Goal: Check status: Check status

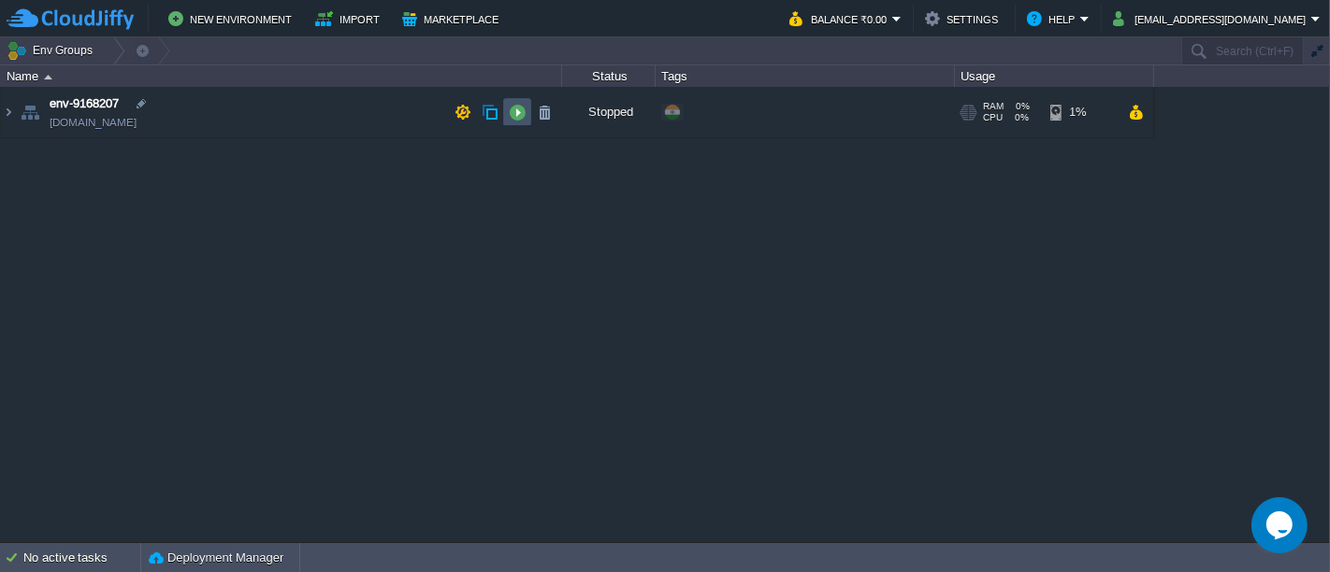
click at [512, 111] on button "button" at bounding box center [517, 112] width 17 height 17
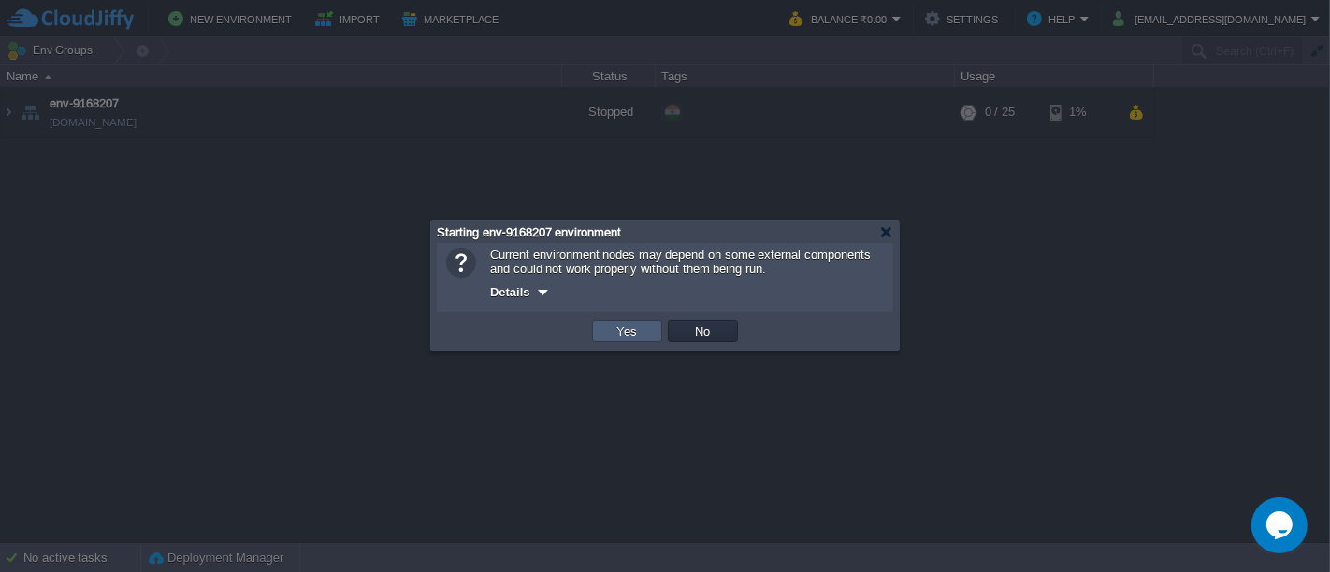
click at [641, 338] on td "Yes" at bounding box center [627, 331] width 70 height 22
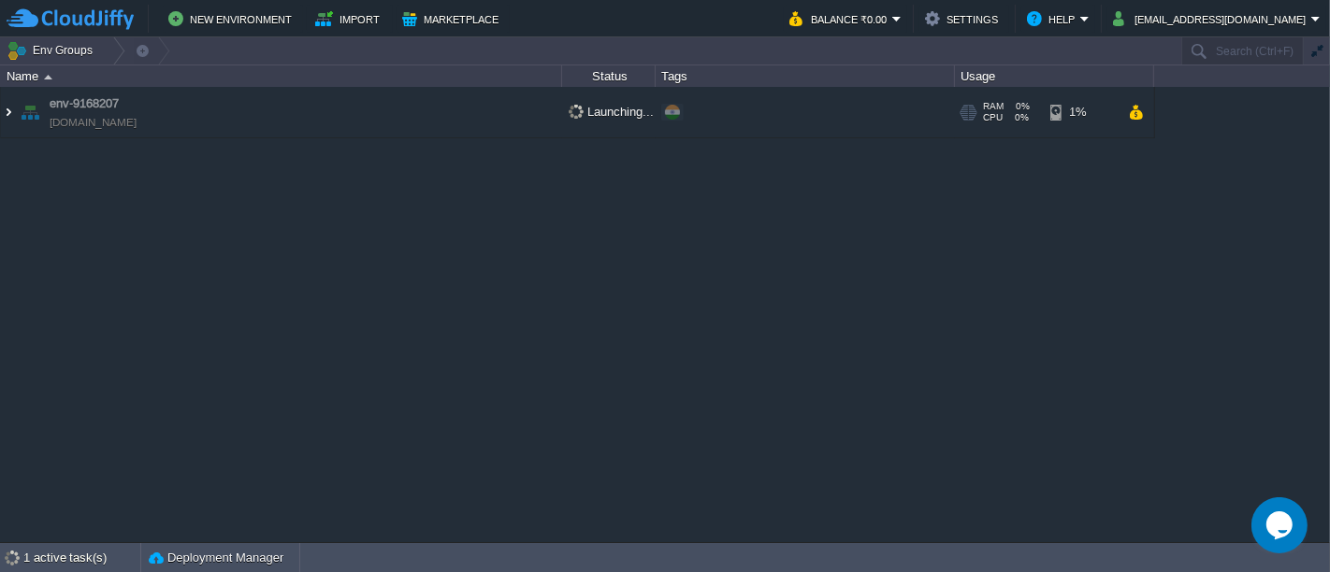
click at [3, 113] on img at bounding box center [8, 112] width 15 height 50
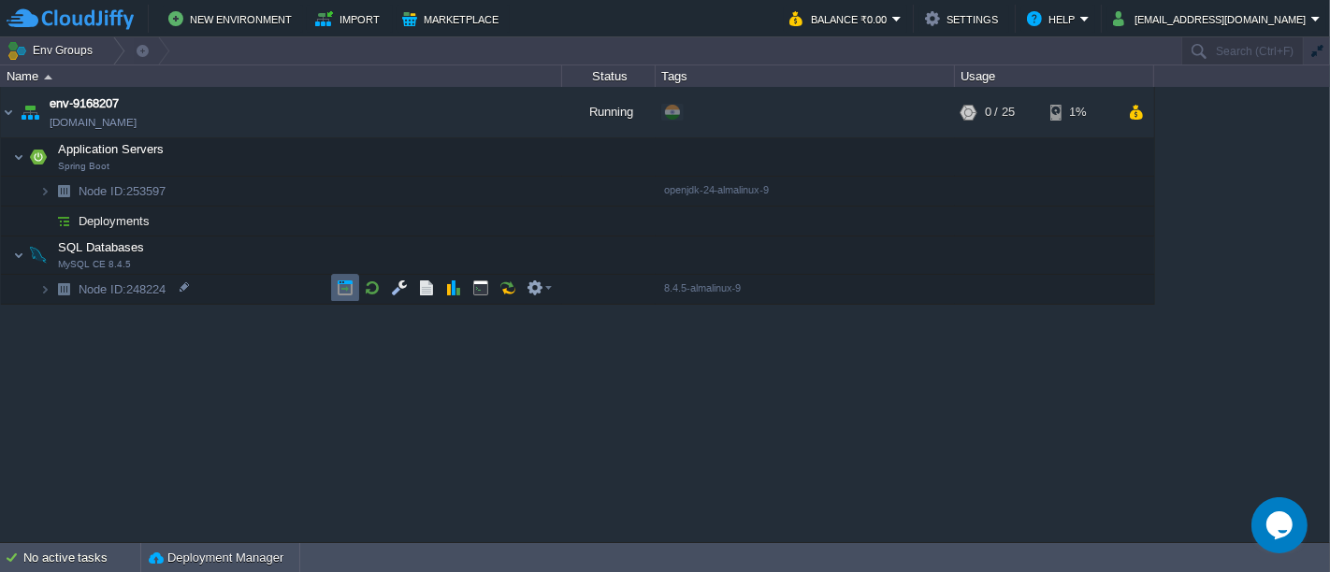
click at [342, 291] on button "button" at bounding box center [345, 288] width 17 height 17
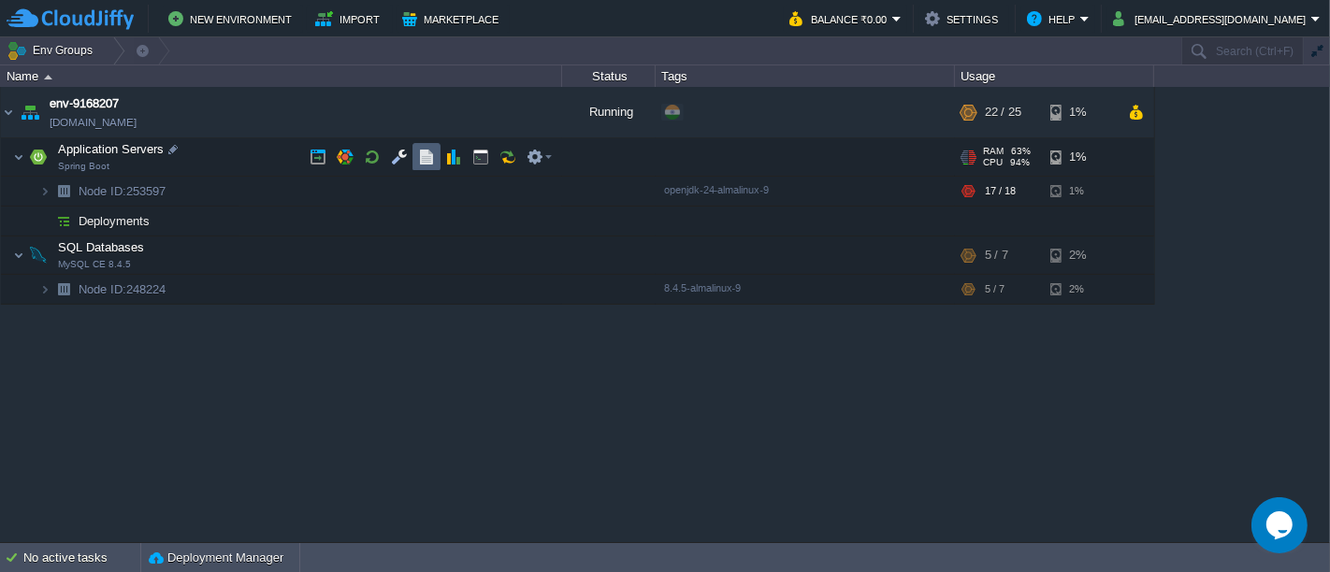
click at [423, 148] on td at bounding box center [426, 157] width 28 height 28
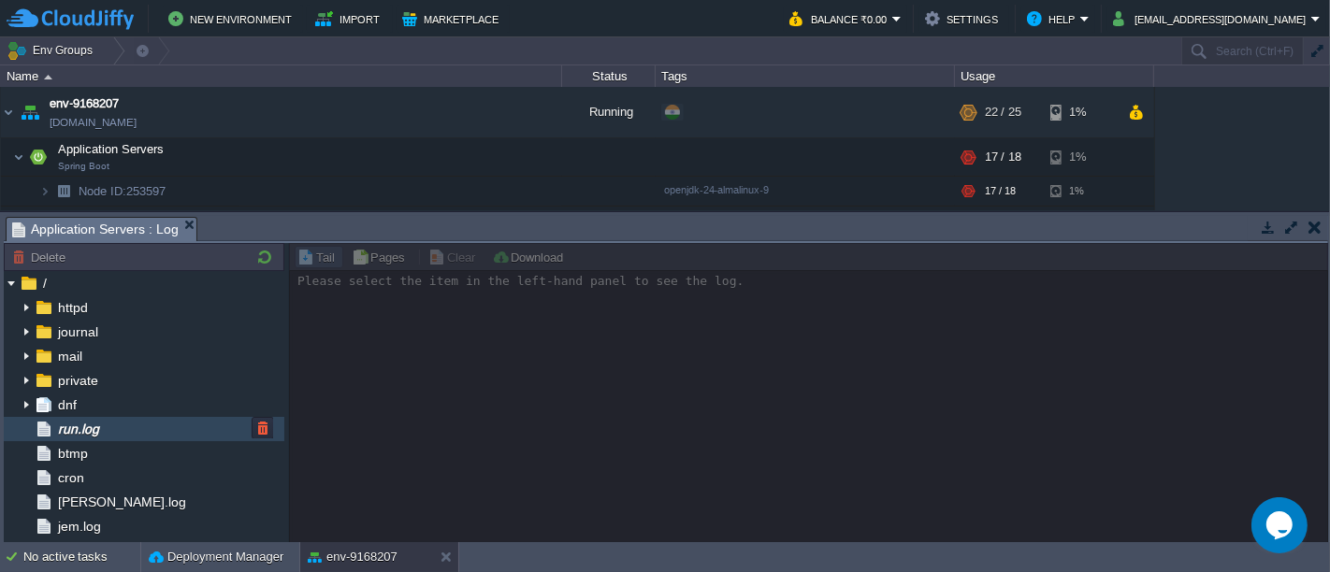
click at [133, 421] on div "run.log" at bounding box center [144, 429] width 280 height 24
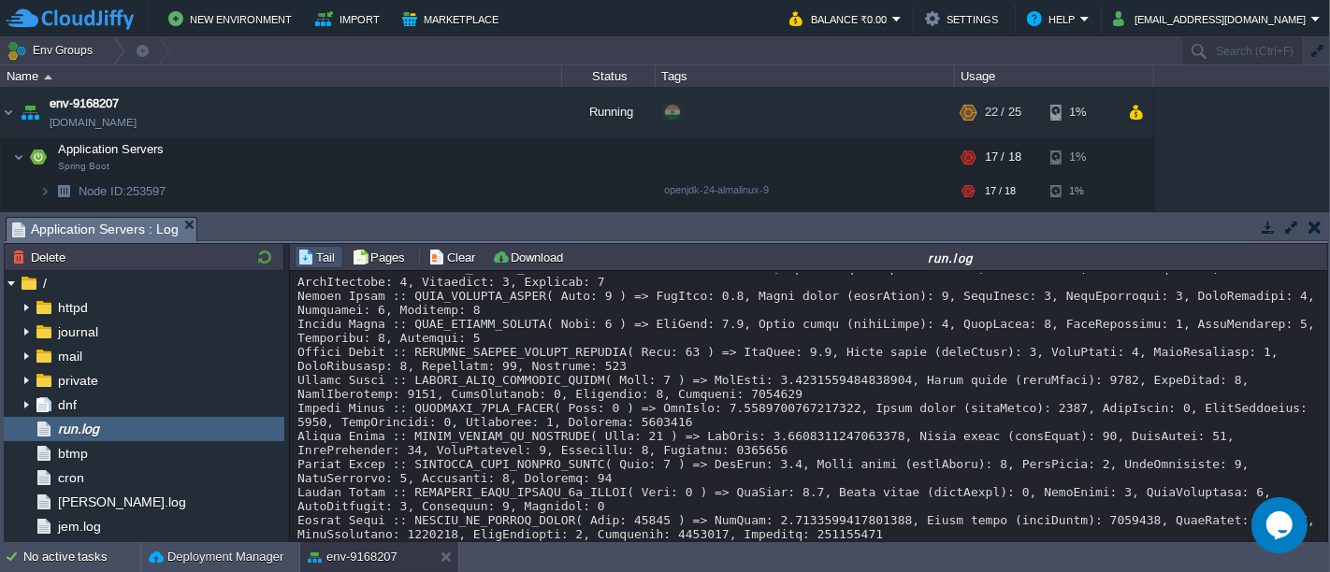
scroll to position [24495, 0]
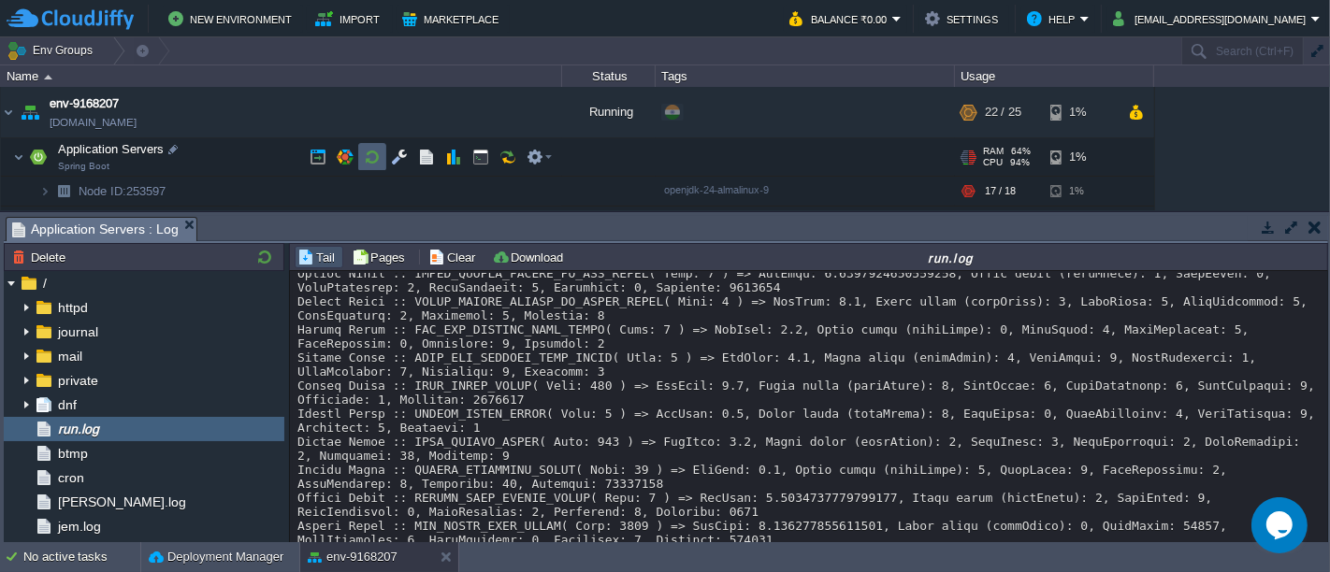
click at [373, 148] on td at bounding box center [372, 157] width 28 height 28
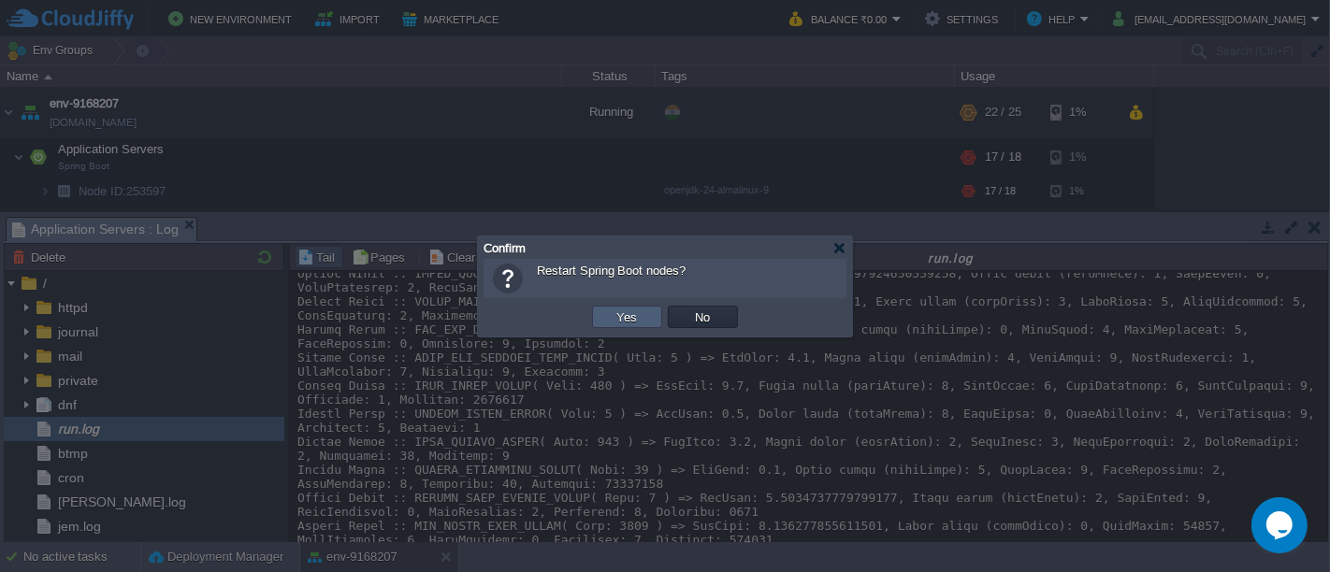
click at [616, 309] on td "Yes" at bounding box center [627, 317] width 70 height 22
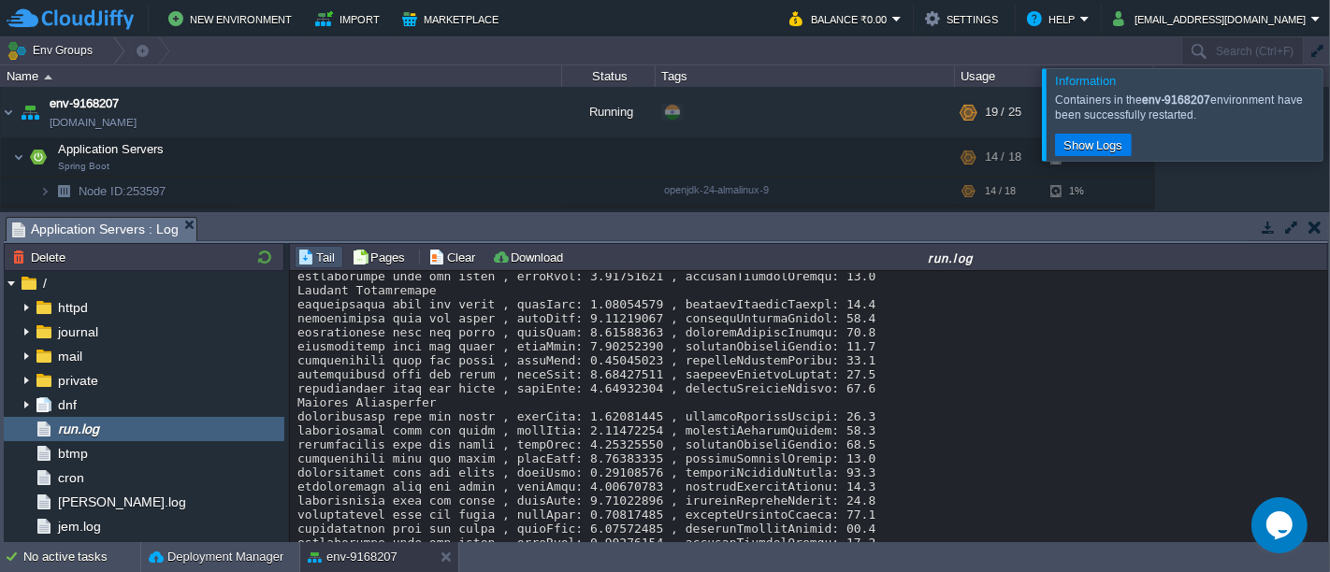
scroll to position [43175, 0]
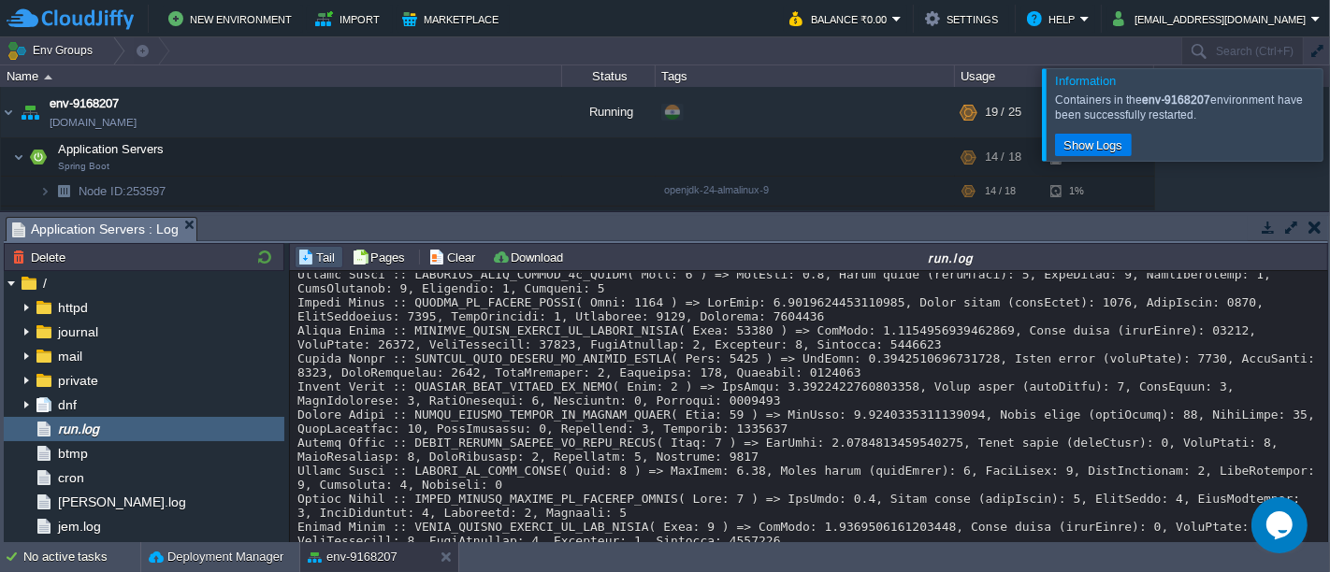
click at [1329, 122] on div at bounding box center [1352, 114] width 0 height 92
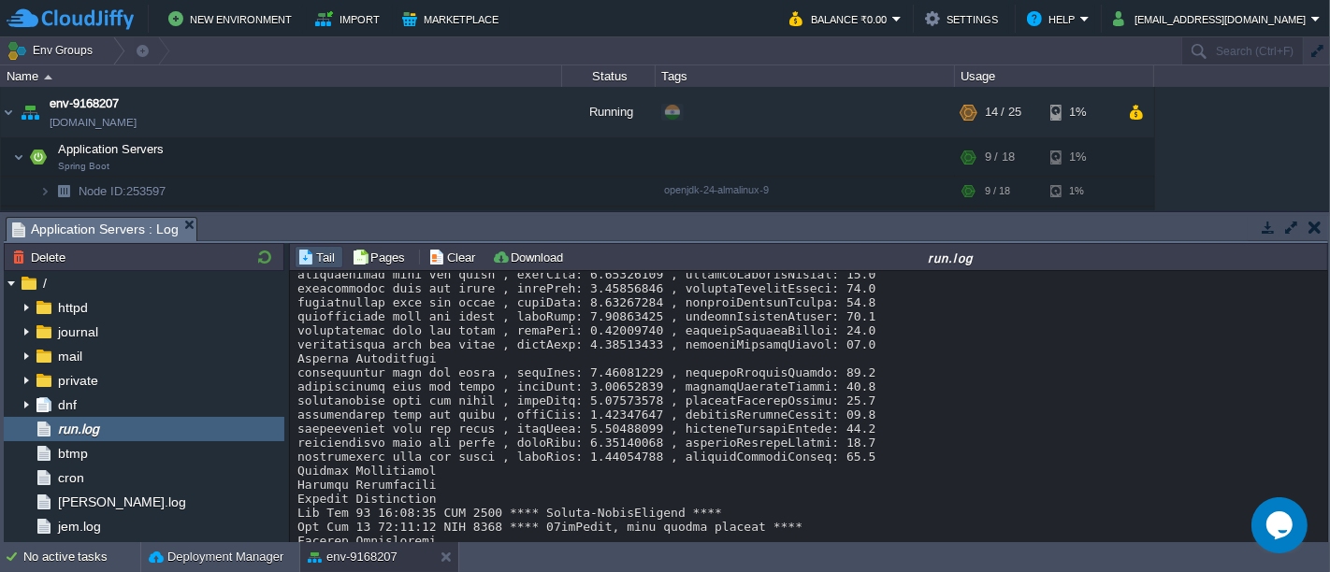
scroll to position [42320, 0]
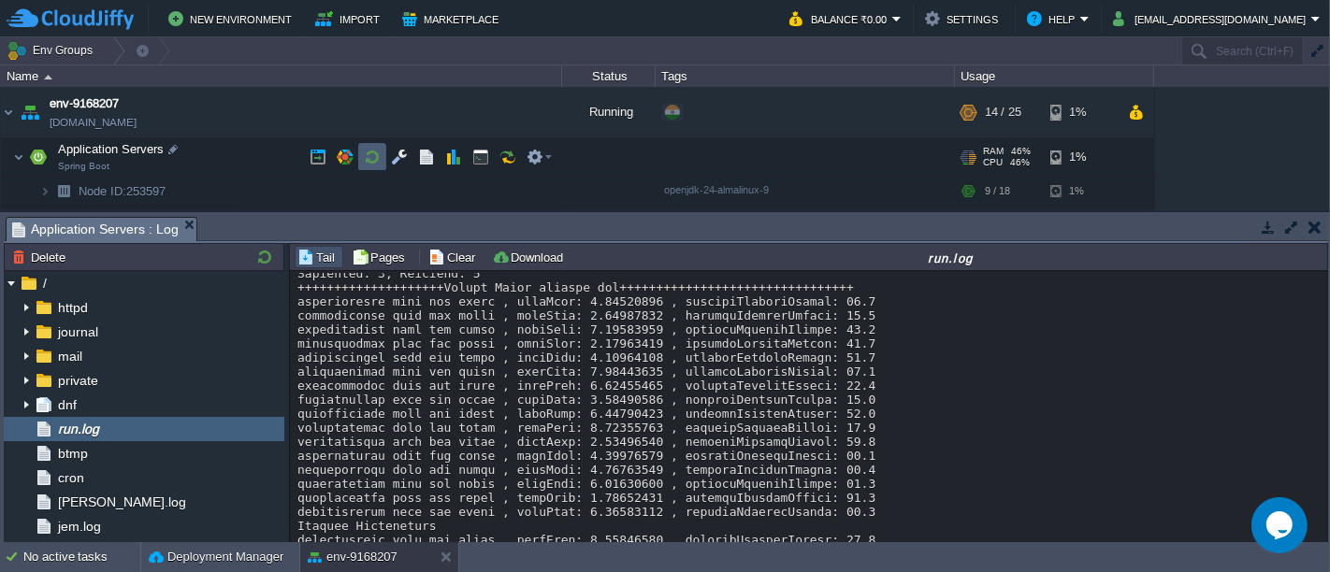
click at [368, 156] on button "button" at bounding box center [372, 157] width 17 height 17
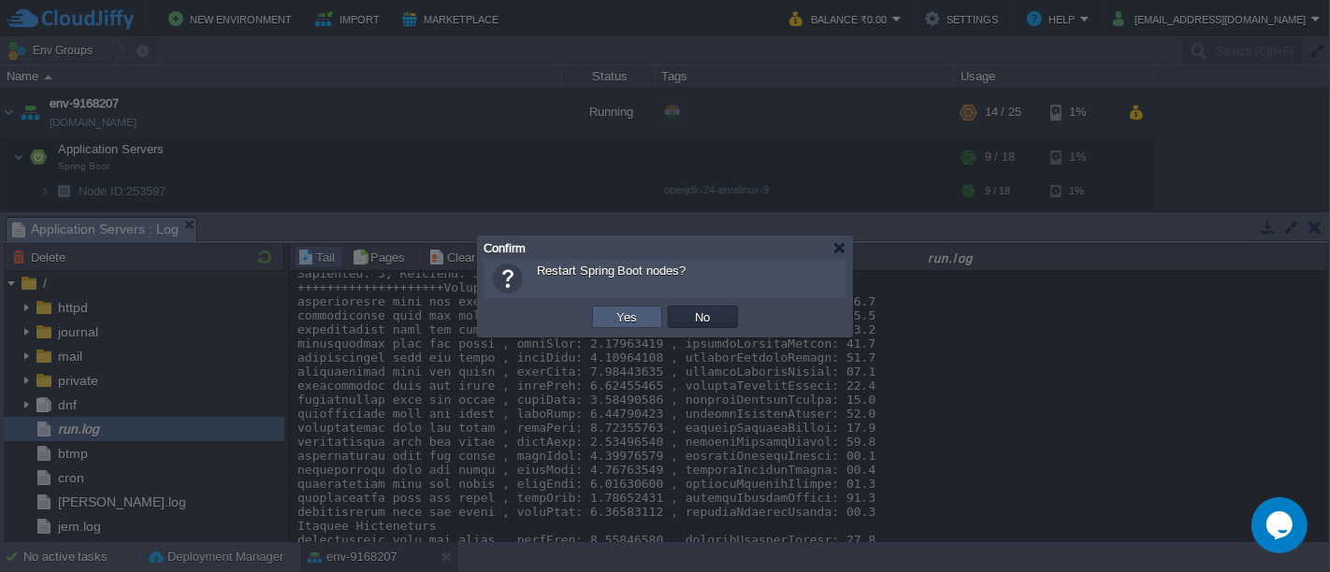
click at [614, 311] on button "Yes" at bounding box center [627, 317] width 32 height 17
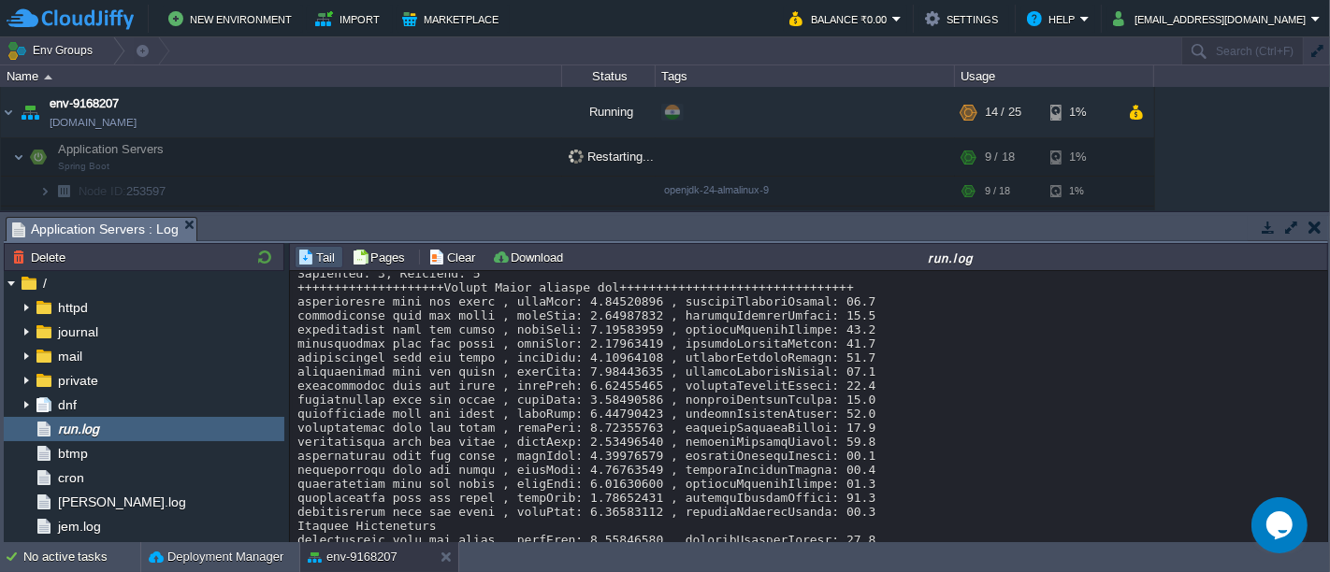
scroll to position [42293, 0]
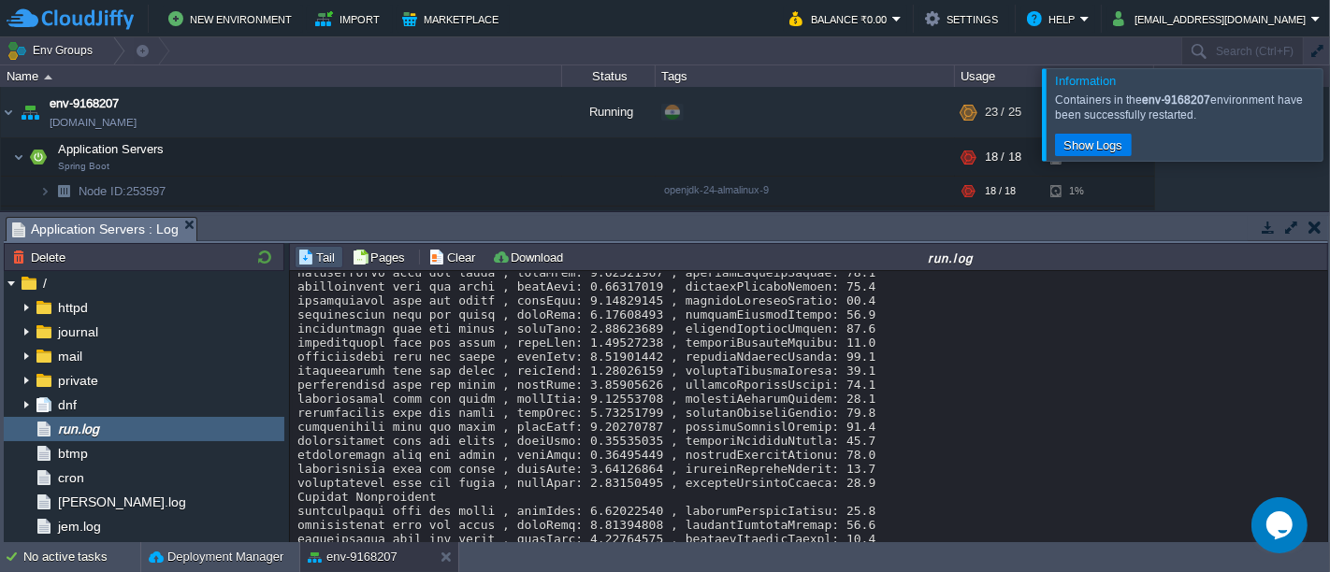
click at [1329, 122] on div at bounding box center [1352, 114] width 0 height 92
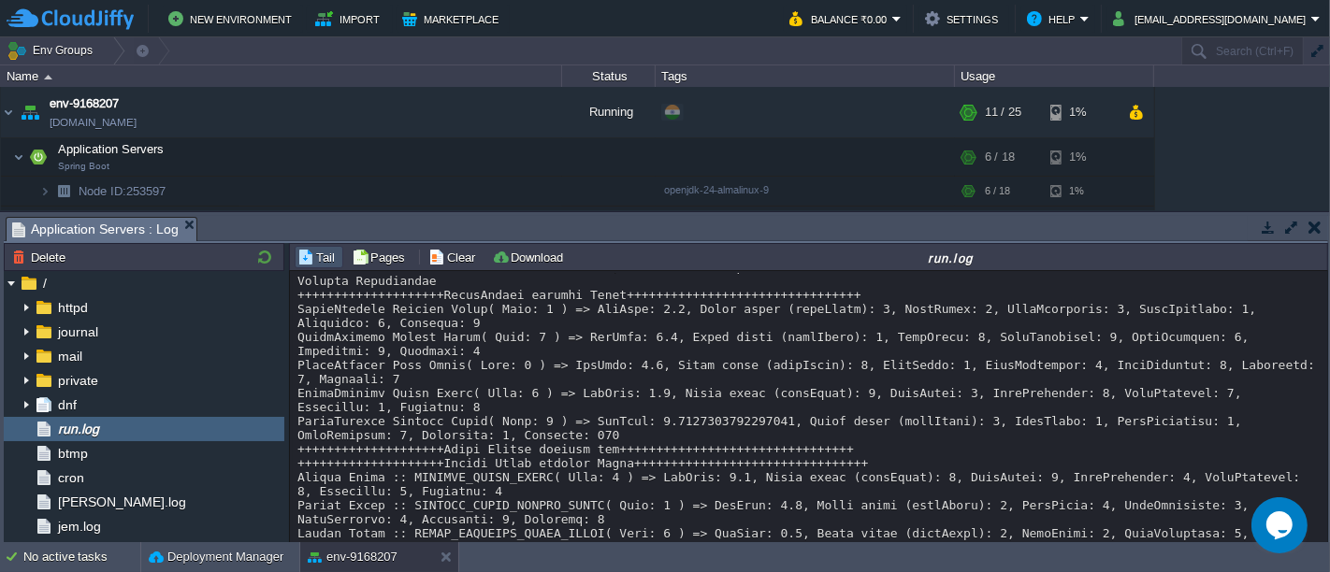
scroll to position [43749, 0]
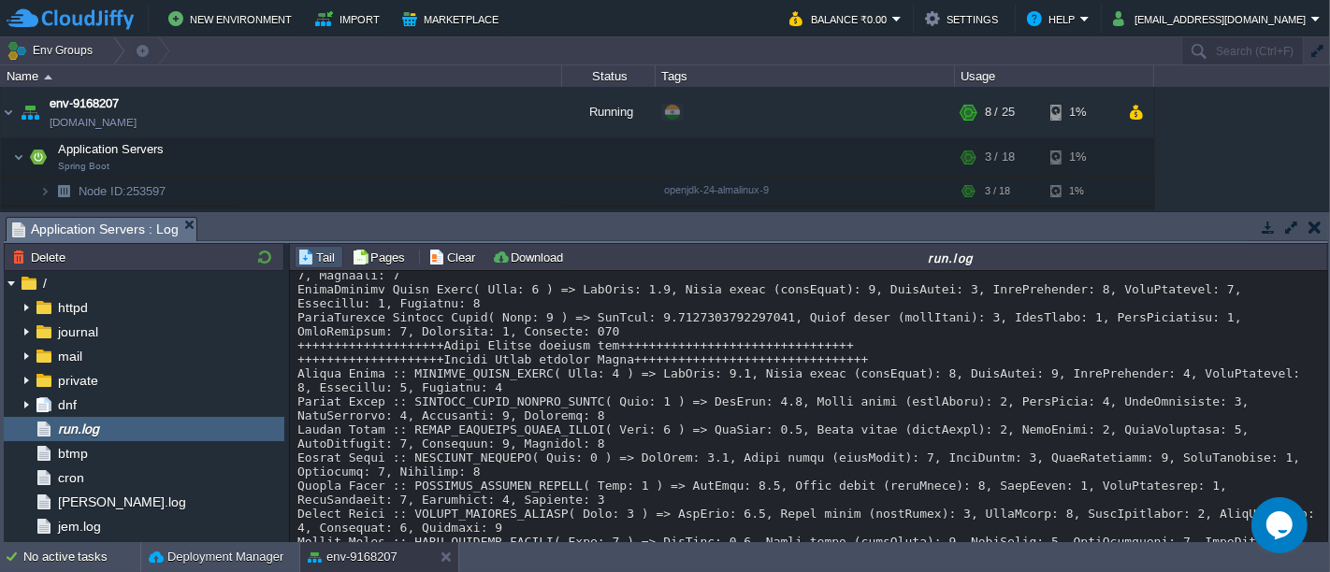
click at [1311, 229] on button "button" at bounding box center [1314, 227] width 13 height 17
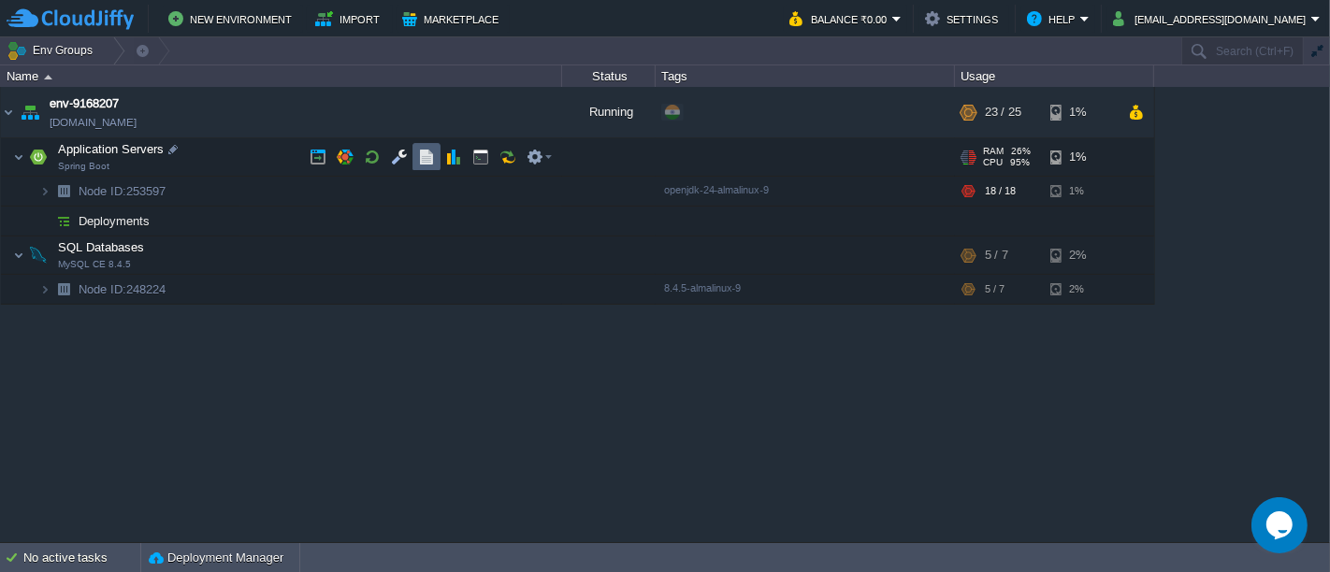
click at [429, 155] on button "button" at bounding box center [426, 157] width 17 height 17
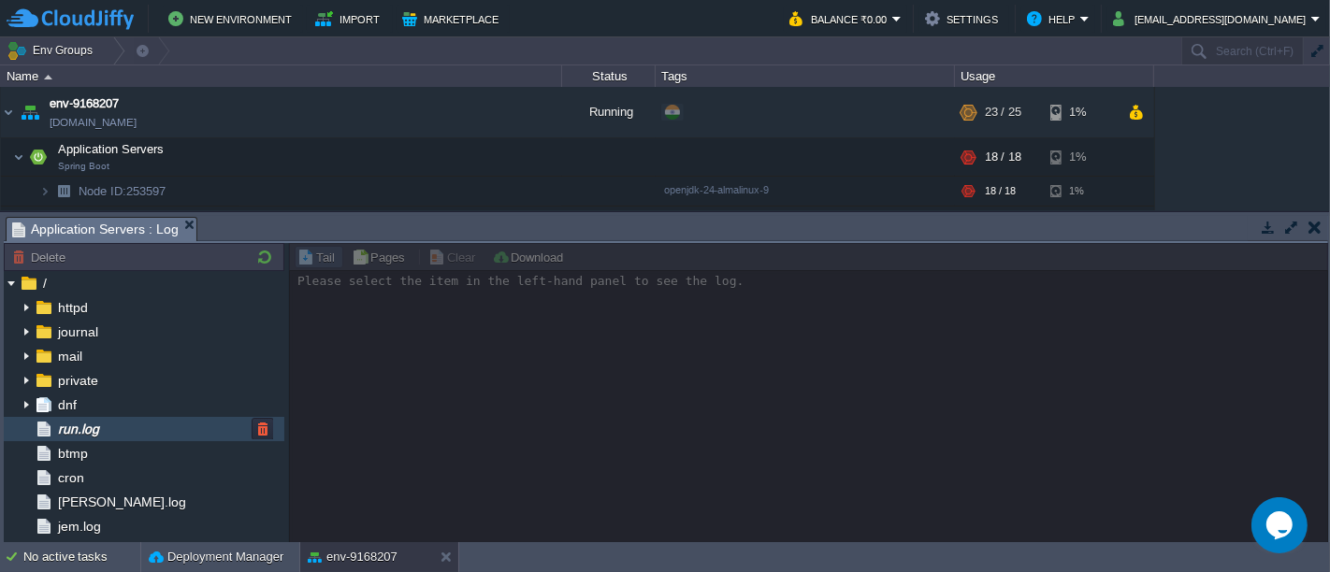
click at [113, 439] on div "run.log" at bounding box center [144, 429] width 280 height 24
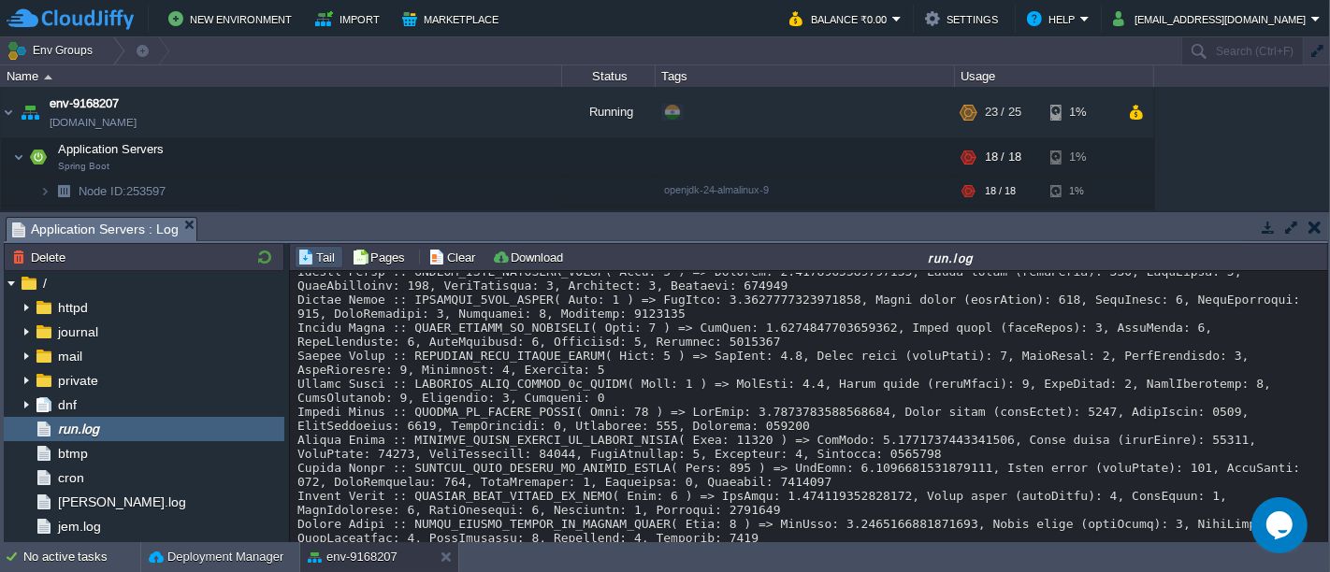
scroll to position [21586, 0]
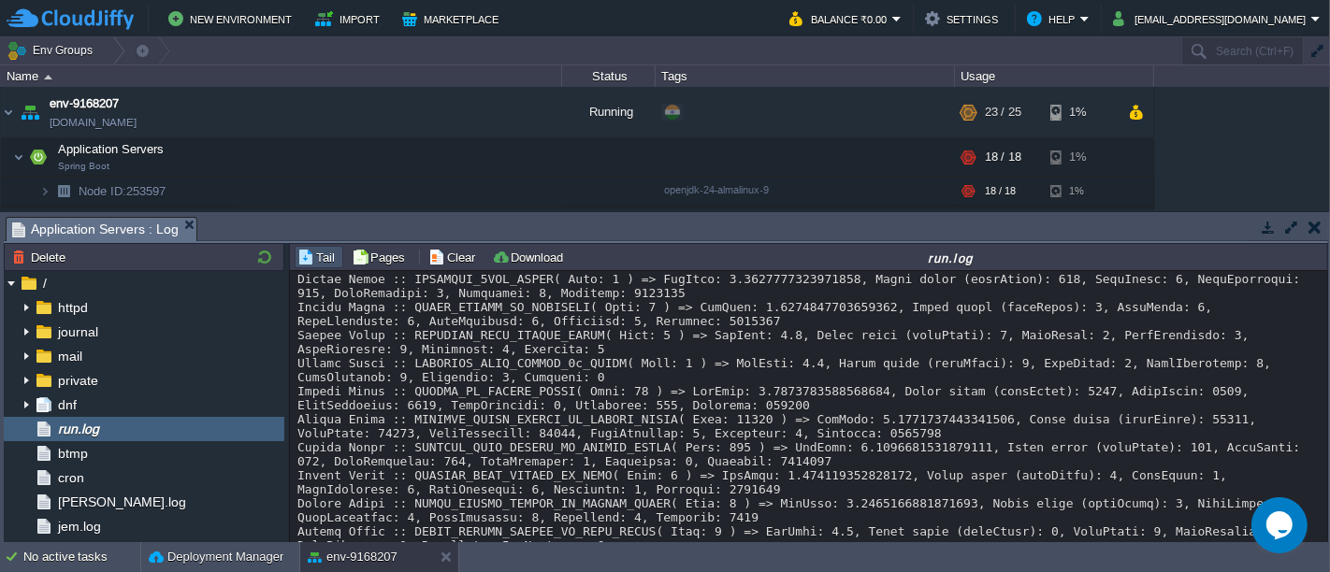
click at [1316, 231] on button "button" at bounding box center [1314, 227] width 13 height 17
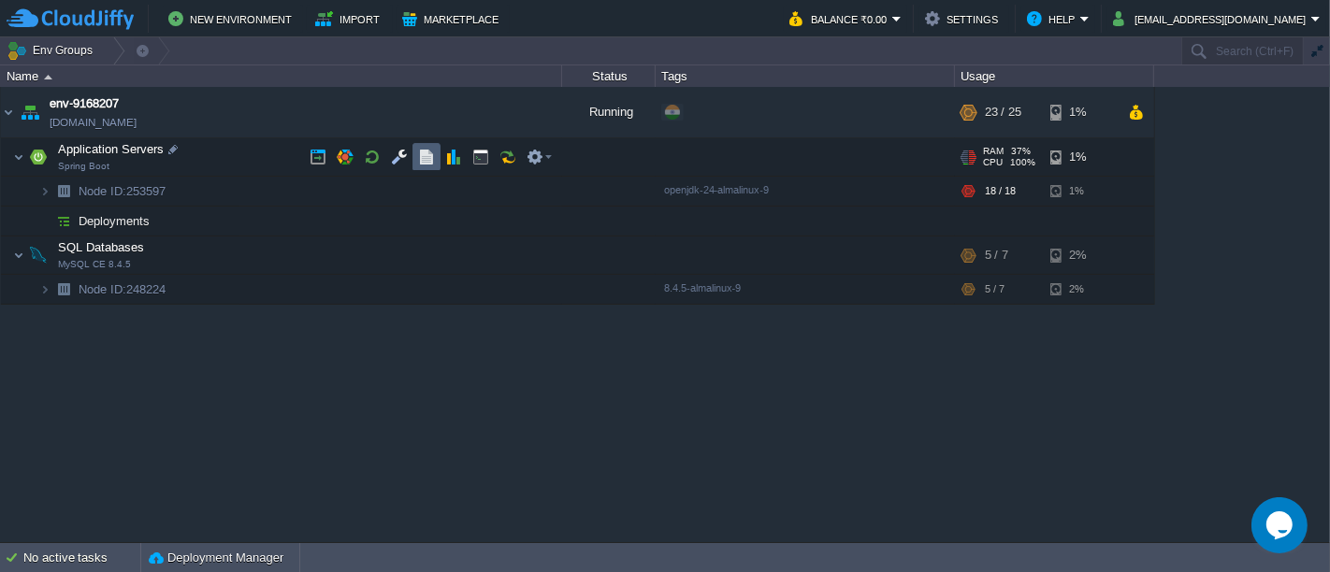
click at [418, 147] on td at bounding box center [426, 157] width 28 height 28
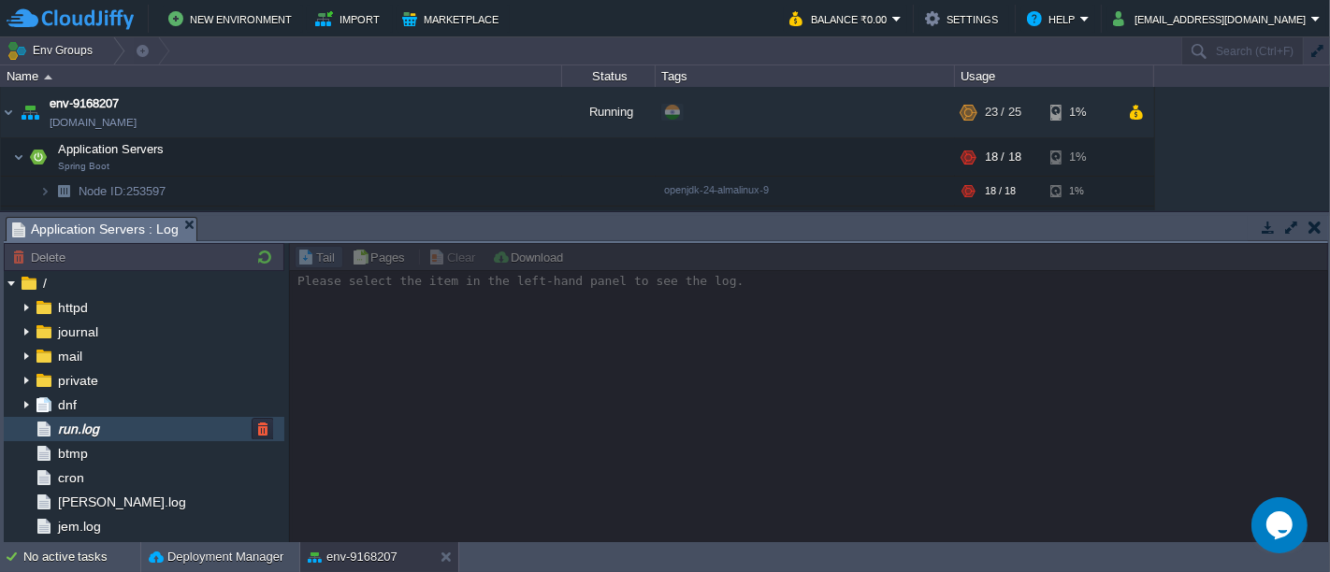
click at [78, 435] on span "run.log" at bounding box center [78, 429] width 48 height 17
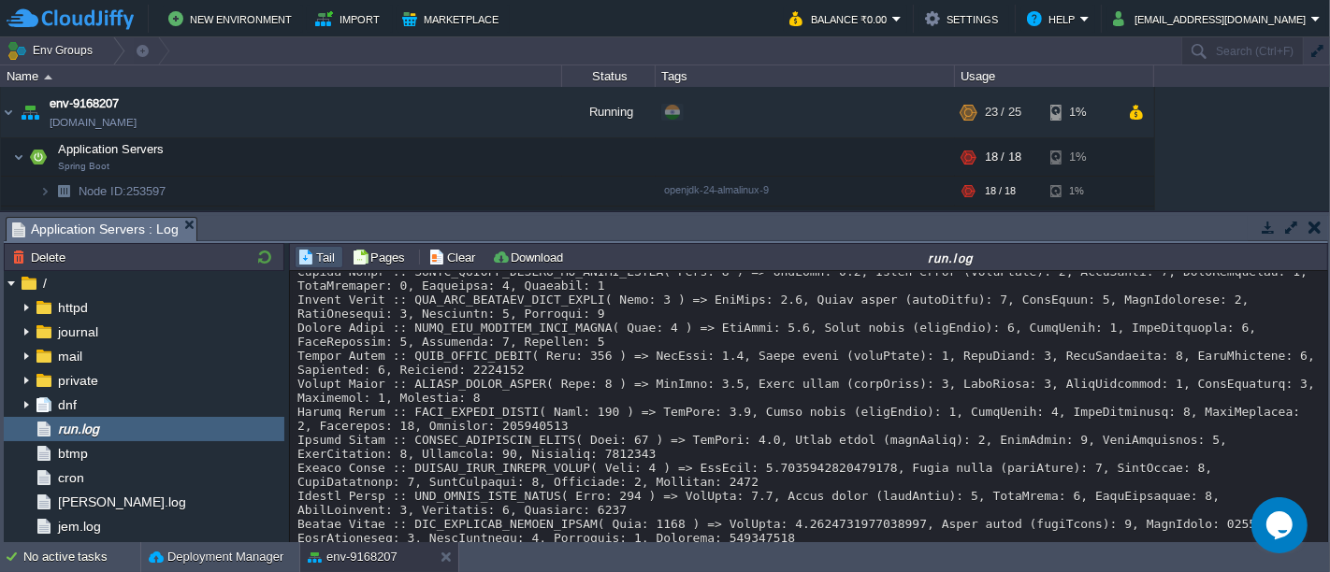
scroll to position [41782, 0]
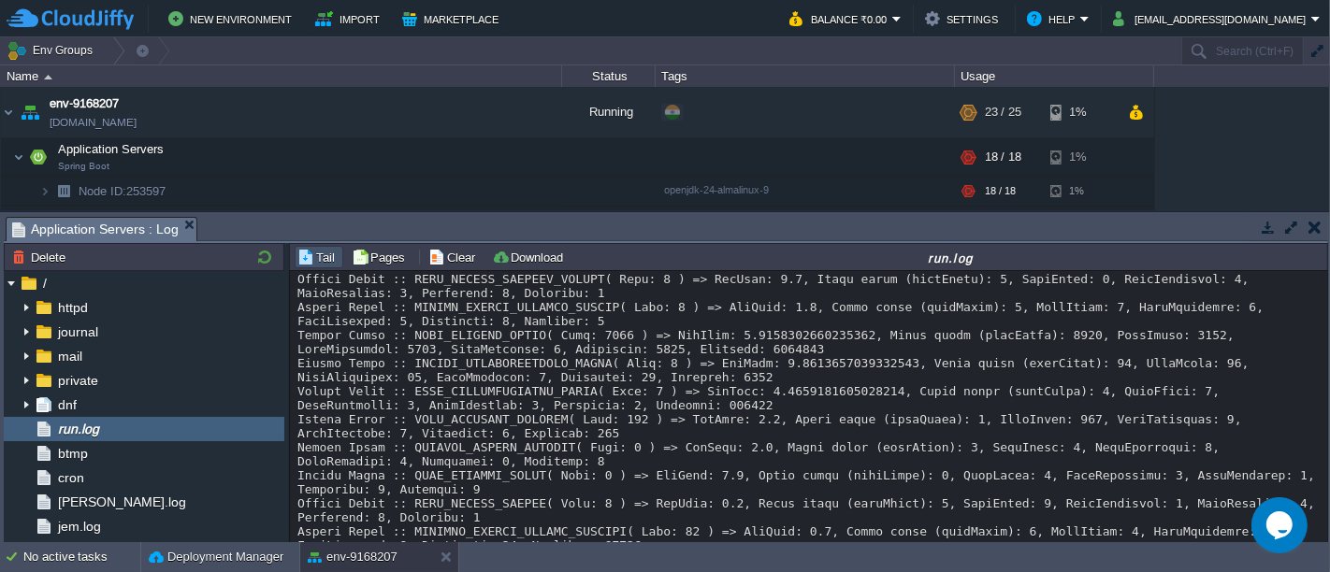
click at [1312, 231] on button "button" at bounding box center [1314, 227] width 13 height 17
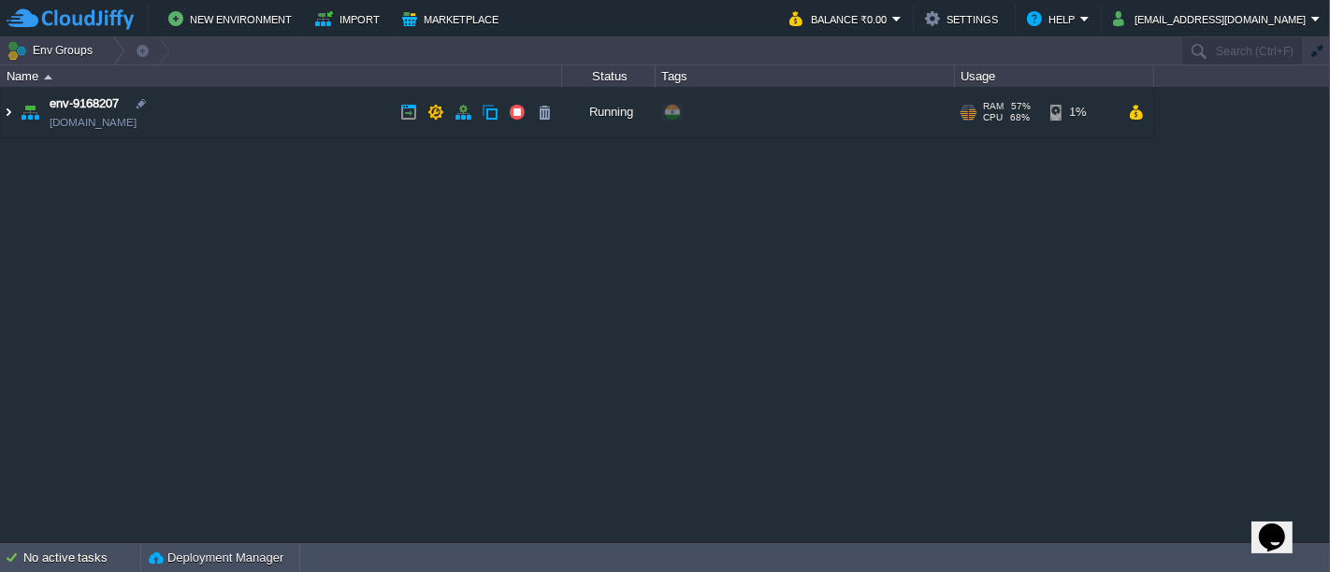
click at [7, 116] on img at bounding box center [8, 112] width 15 height 50
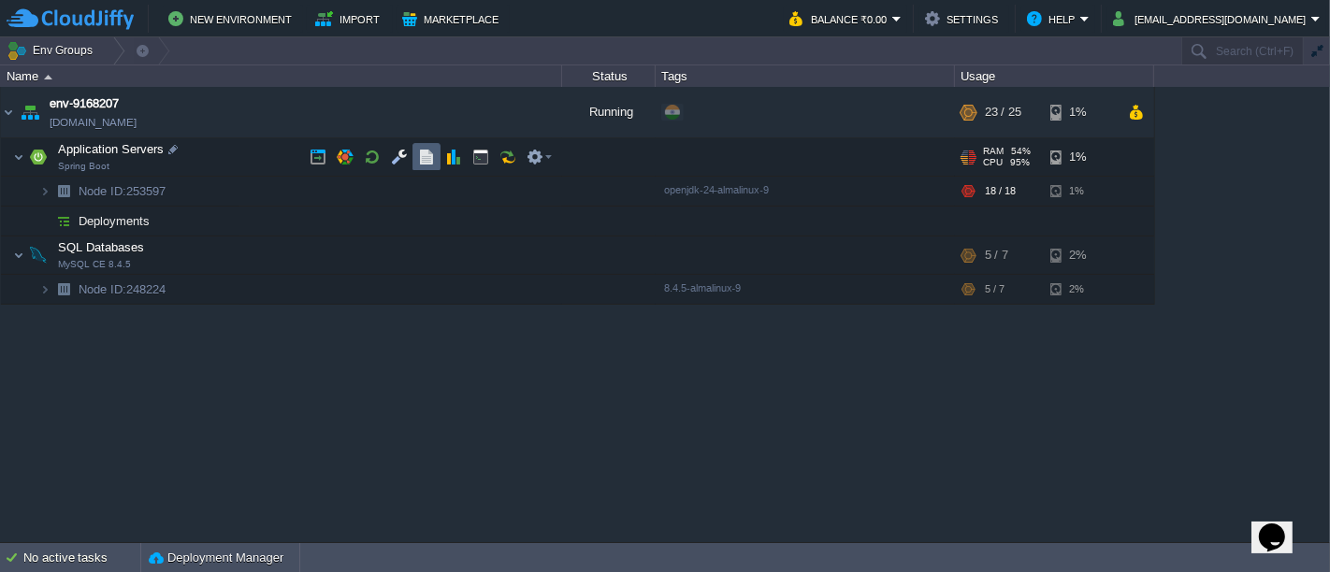
click at [416, 161] on td at bounding box center [426, 157] width 28 height 28
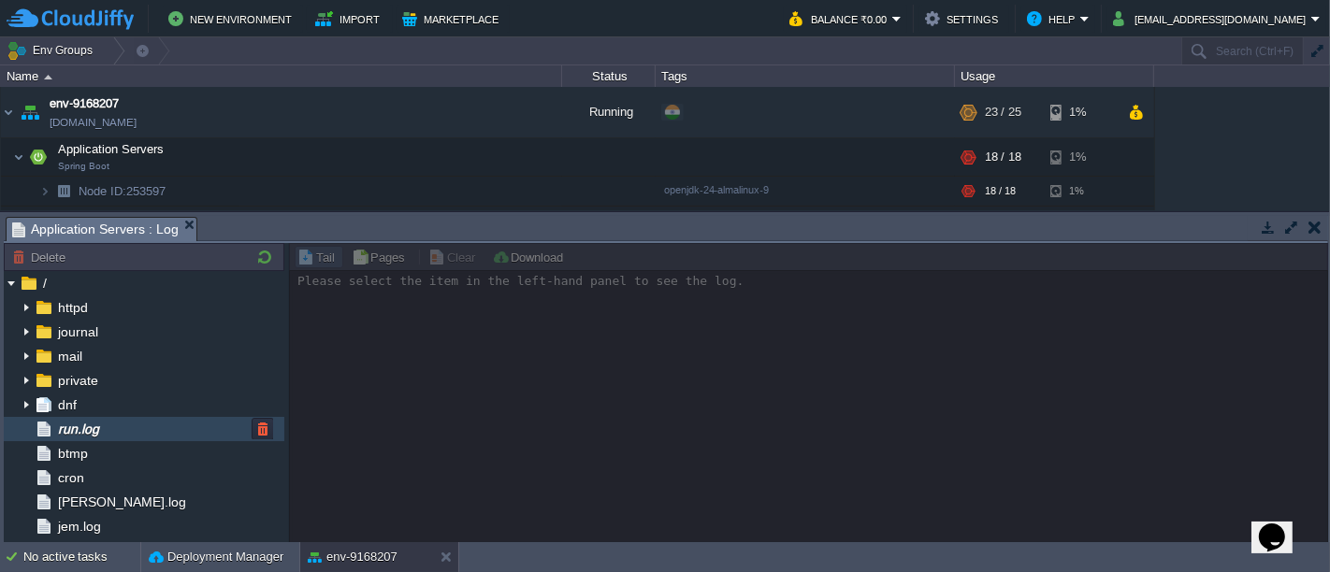
click at [116, 438] on div "run.log" at bounding box center [144, 429] width 280 height 24
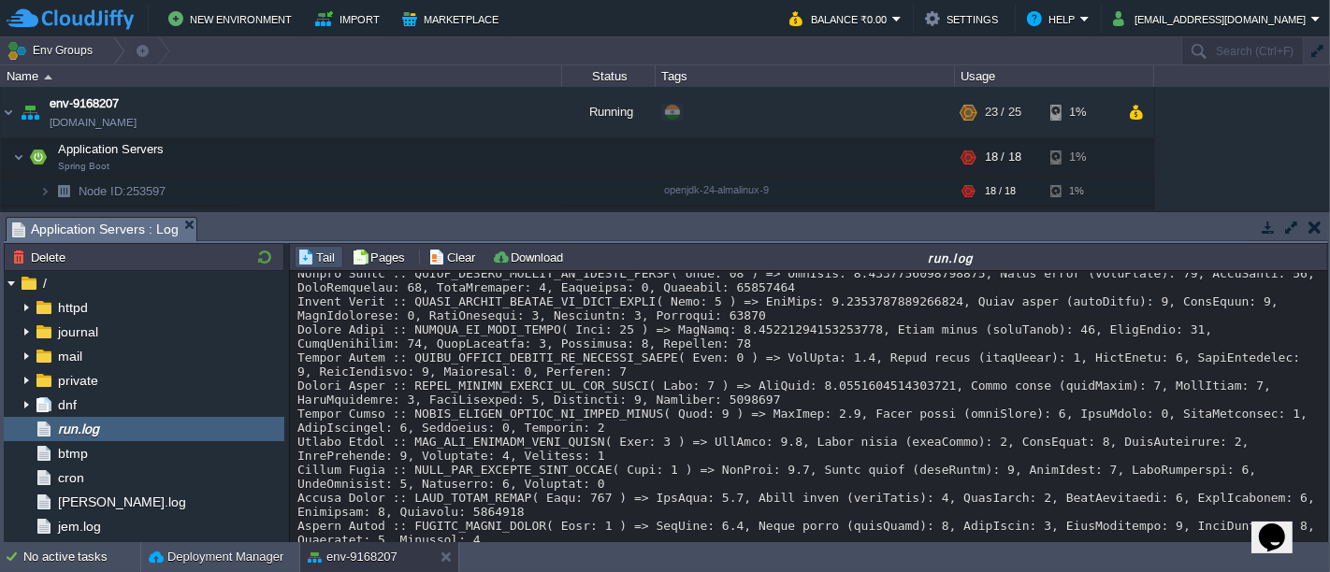
scroll to position [28442, 0]
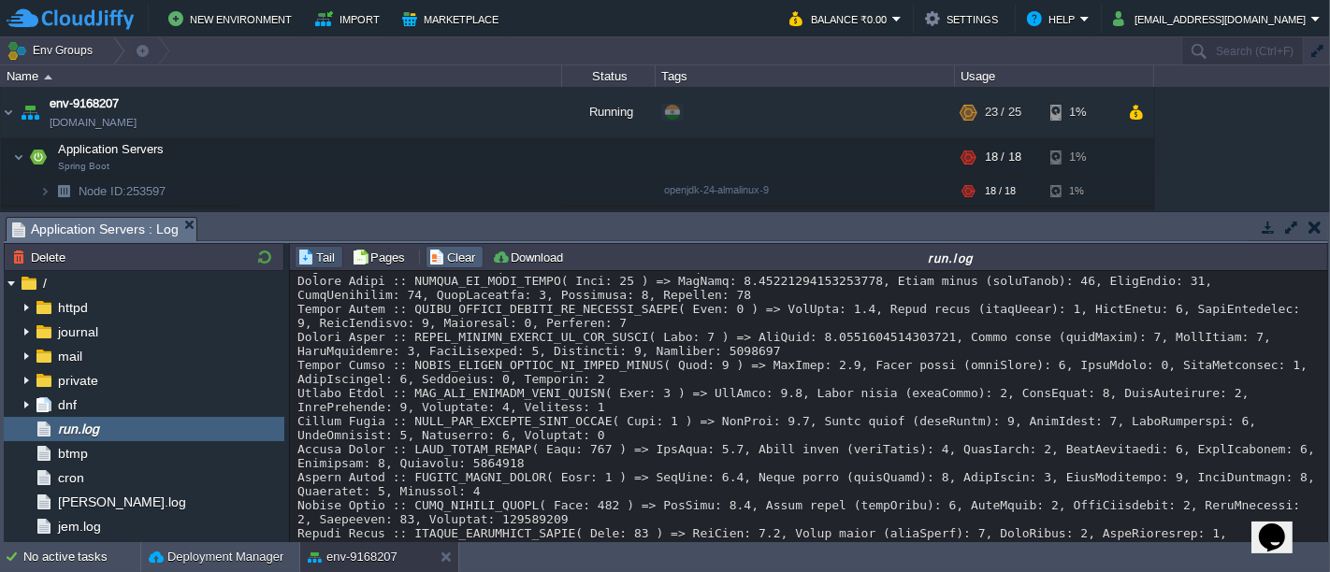
click at [448, 260] on button "Clear" at bounding box center [454, 257] width 52 height 17
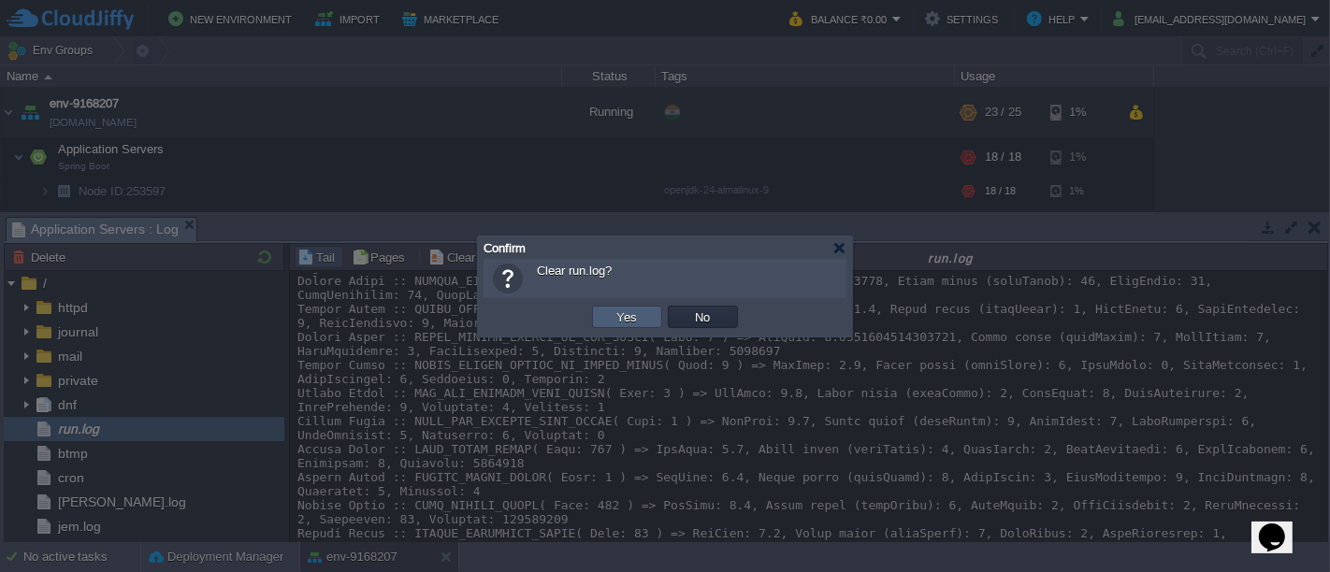
click at [629, 324] on button "Yes" at bounding box center [627, 317] width 32 height 17
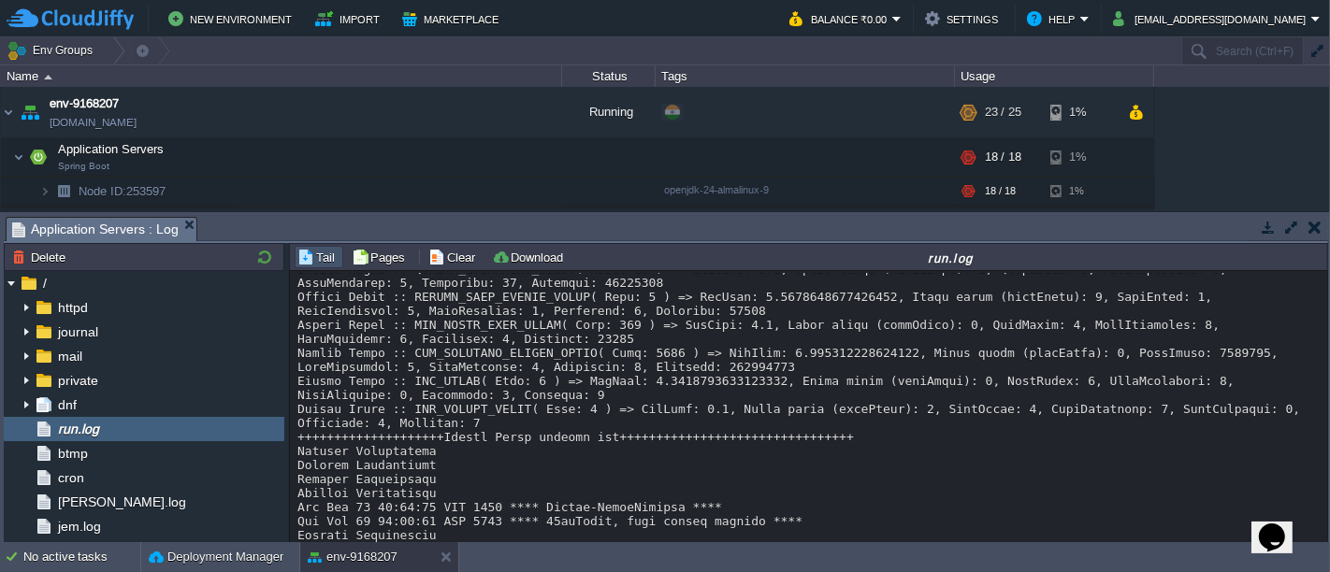
scroll to position [1252, 0]
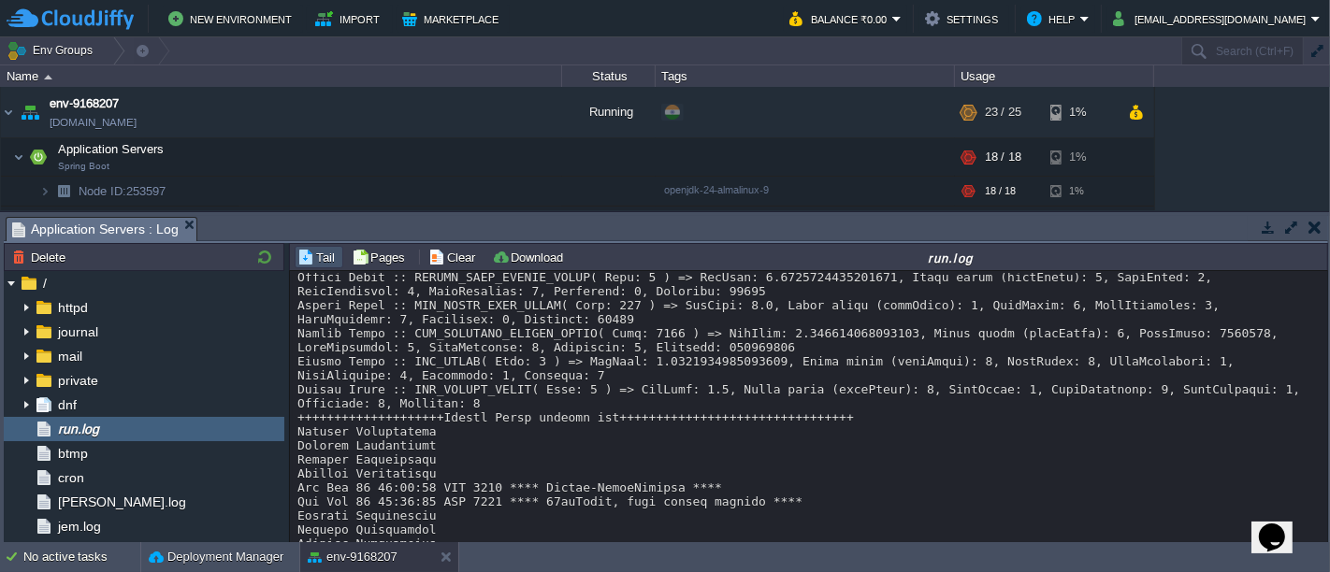
click at [1274, 220] on button "button" at bounding box center [1267, 227] width 17 height 17
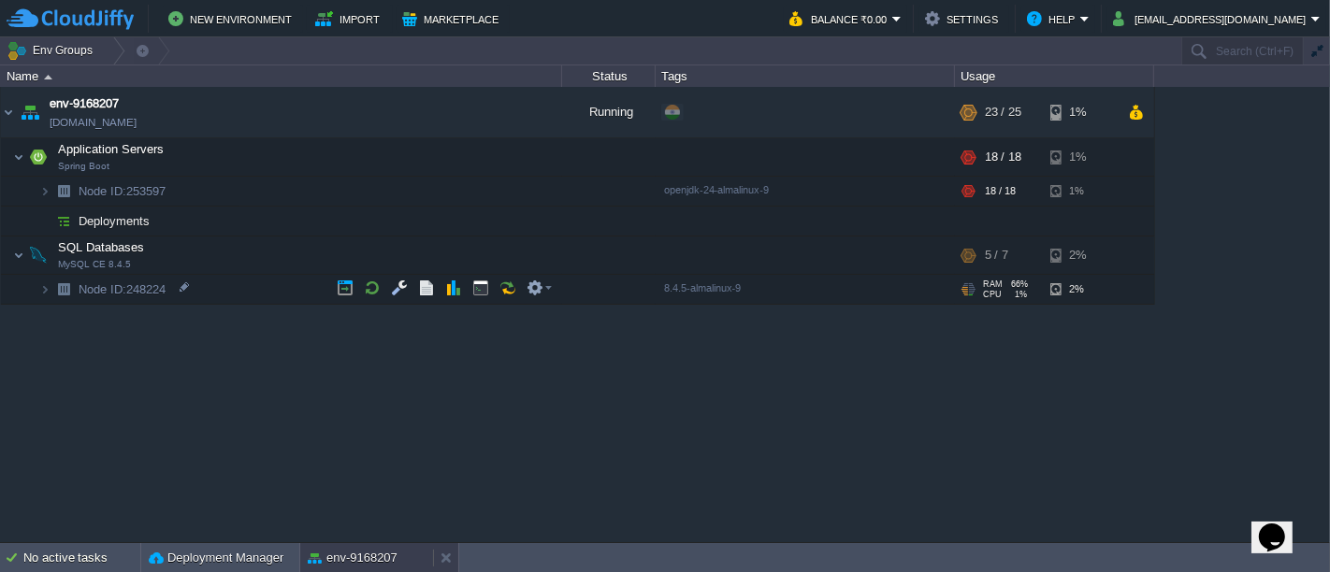
click at [371, 560] on button "env-9168207" at bounding box center [353, 558] width 90 height 19
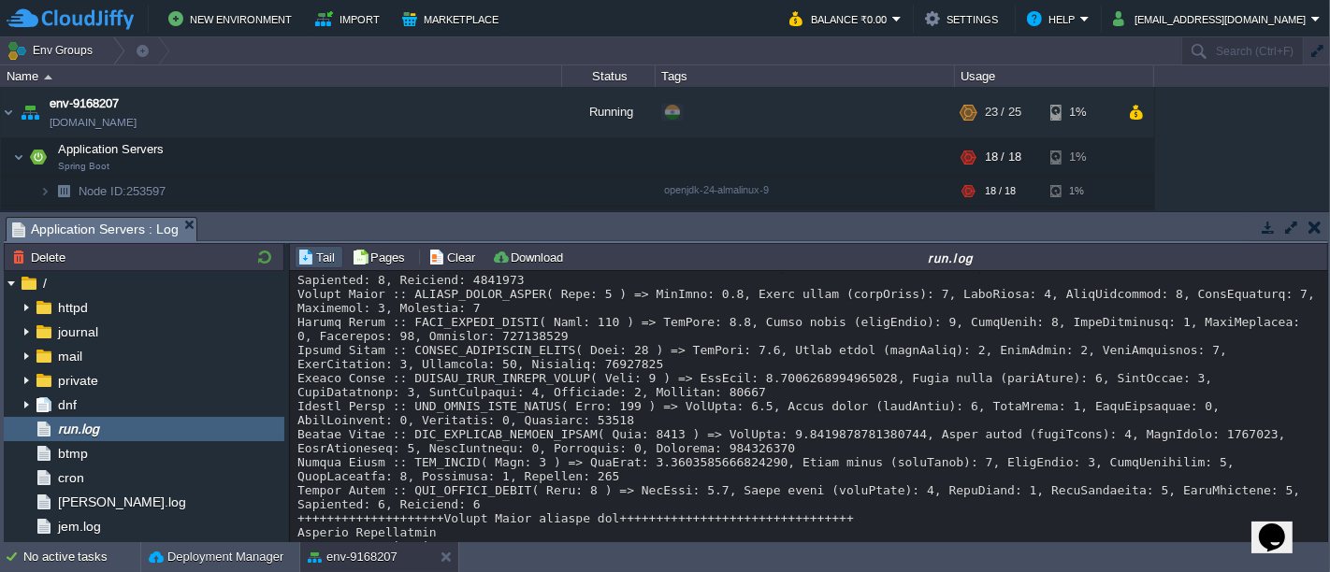
scroll to position [7651, 0]
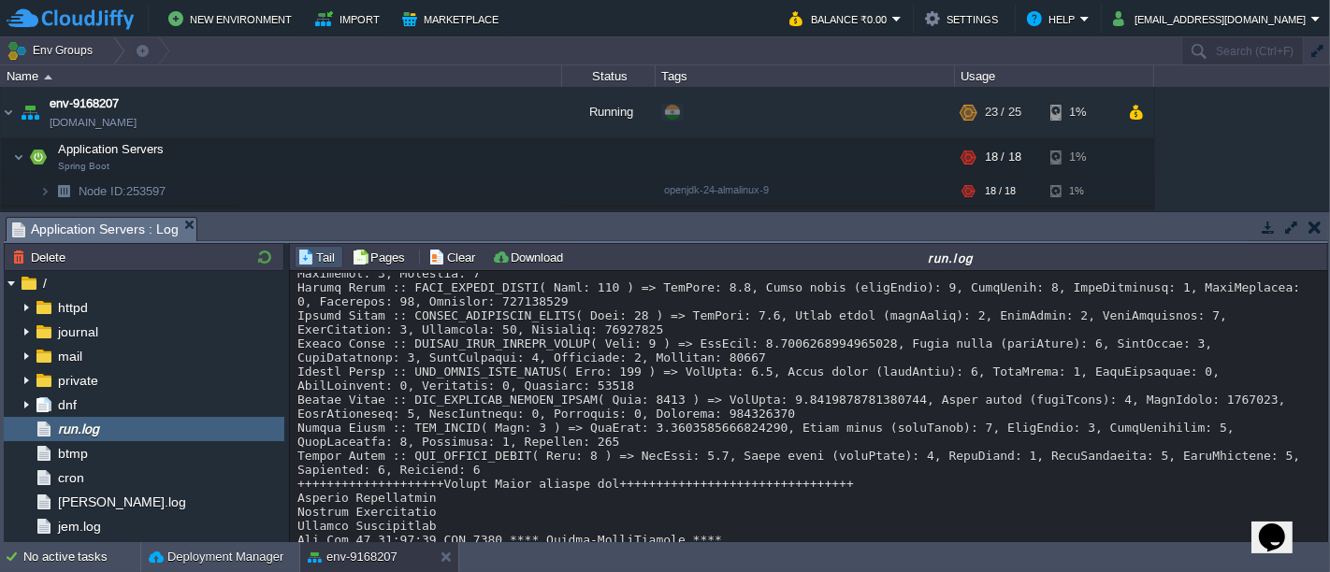
click at [1268, 235] on td at bounding box center [1267, 227] width 23 height 22
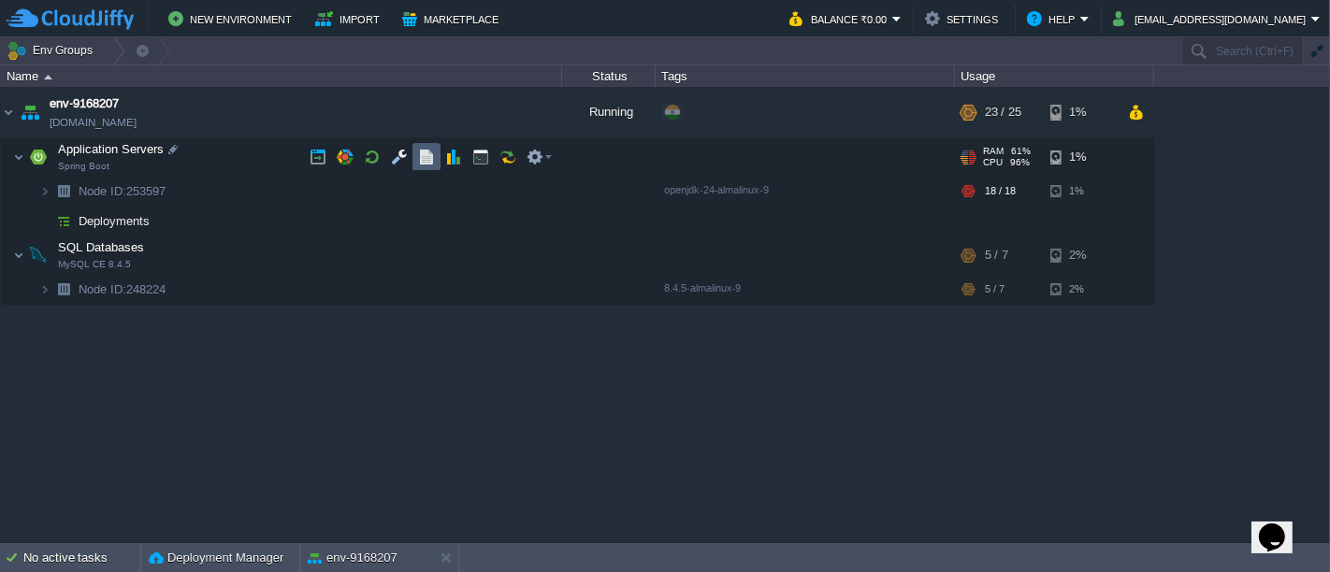
click at [425, 151] on button "button" at bounding box center [426, 157] width 17 height 17
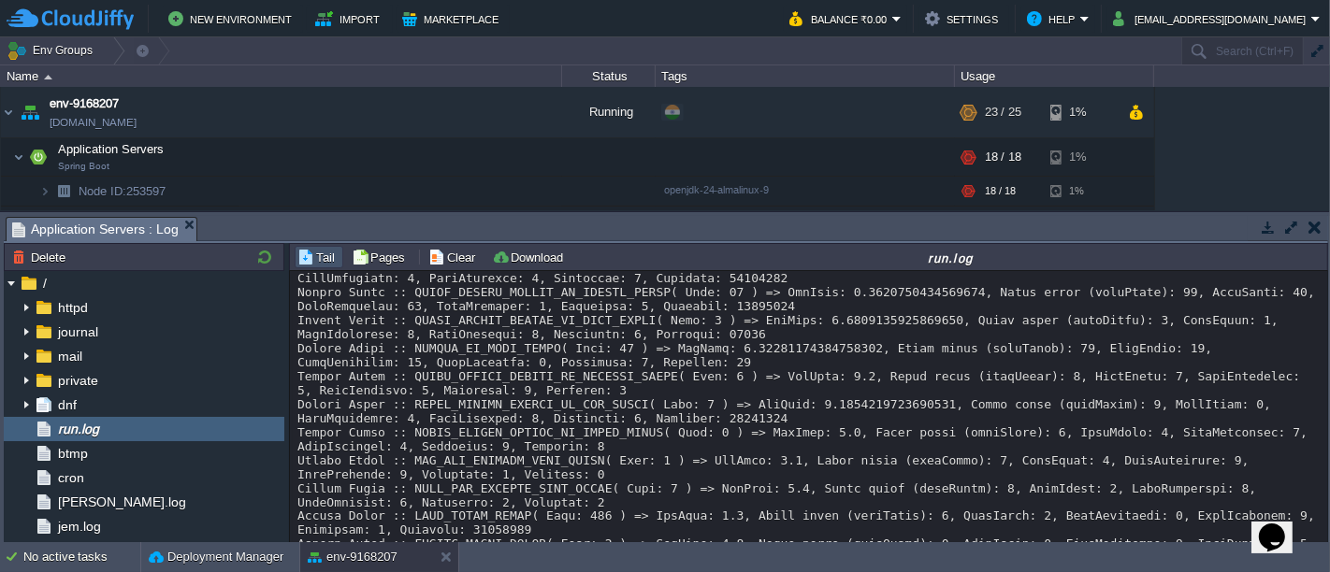
scroll to position [26753, 0]
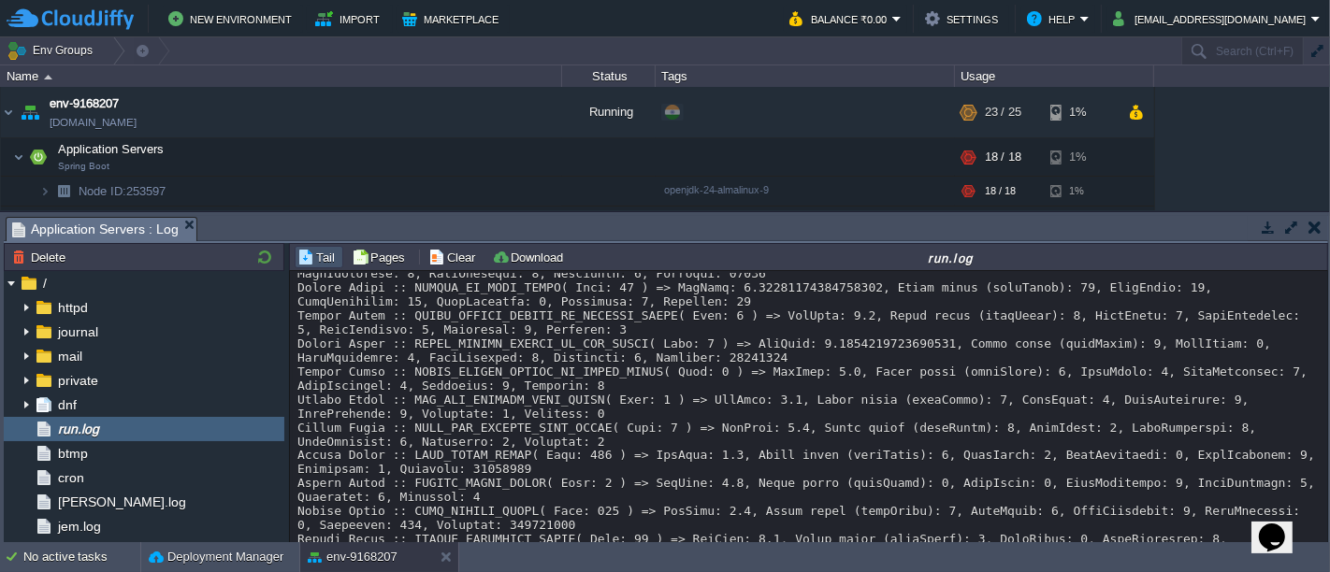
click at [1314, 217] on td at bounding box center [1313, 227] width 23 height 22
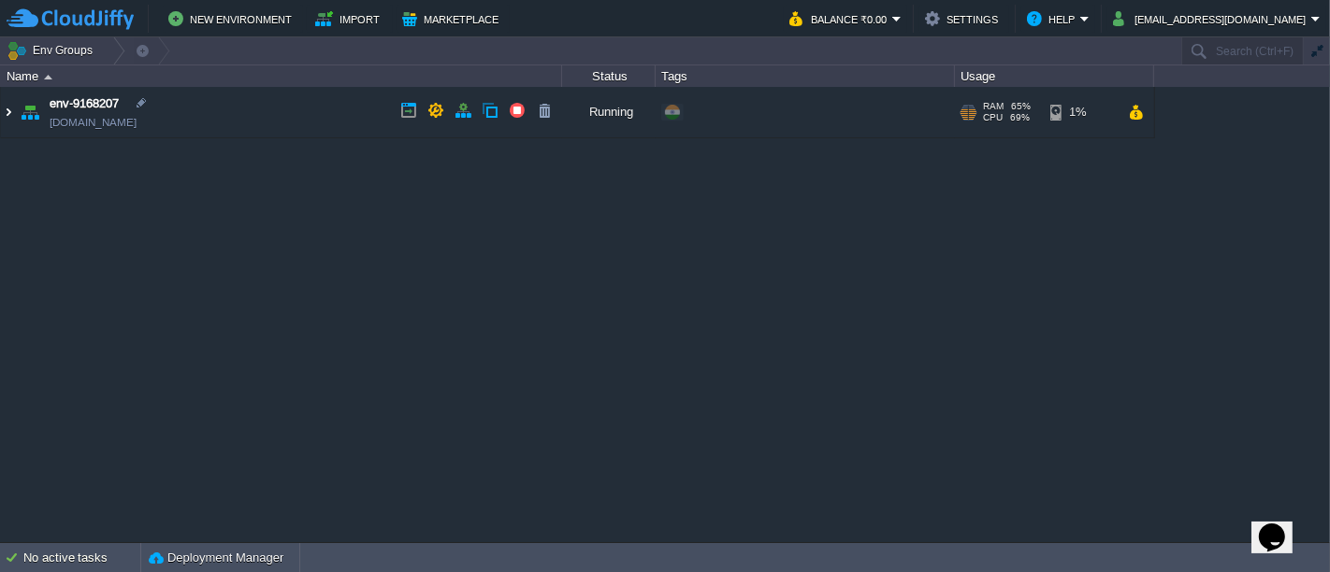
click at [7, 119] on img at bounding box center [8, 112] width 15 height 50
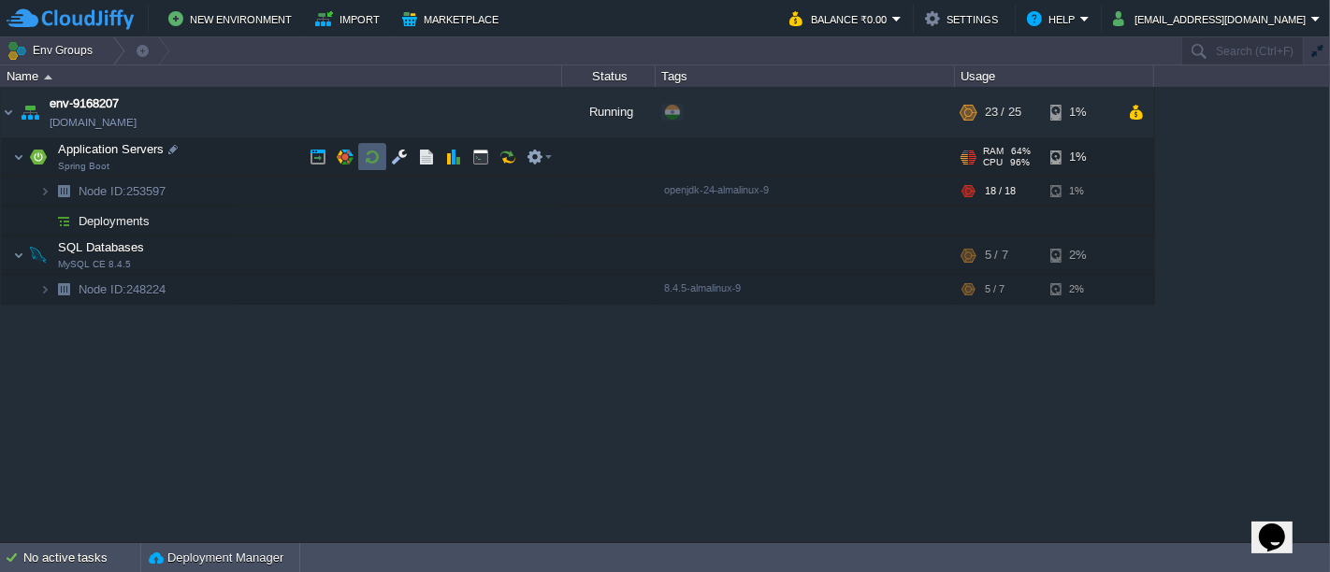
click at [359, 158] on td at bounding box center [372, 157] width 28 height 28
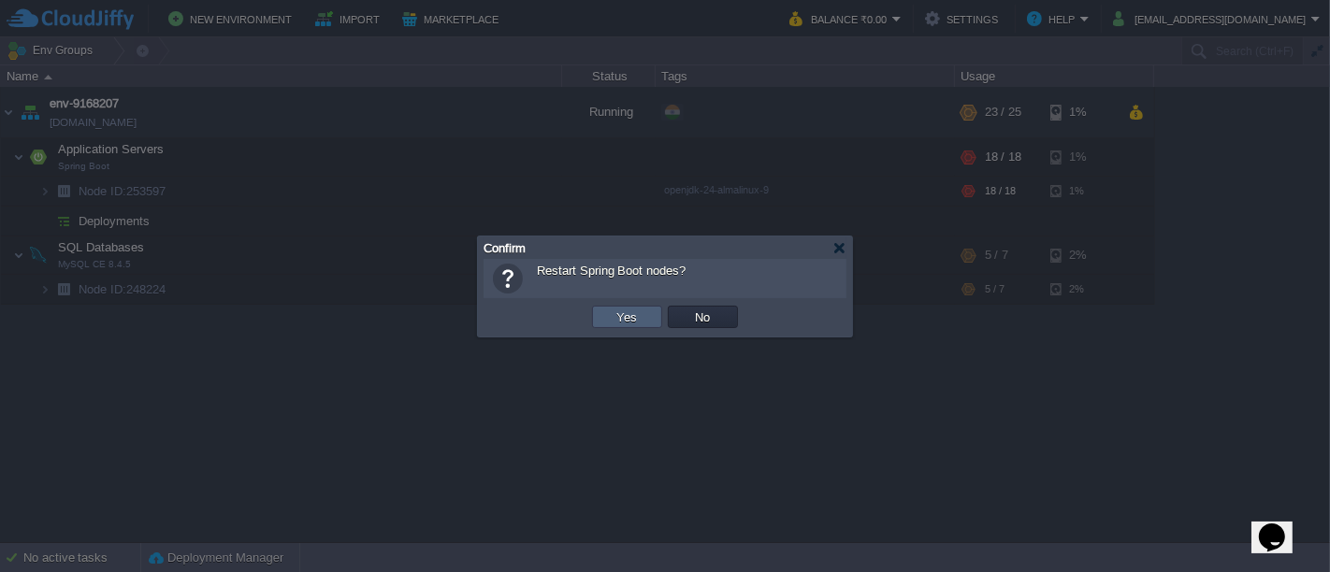
click at [661, 324] on td "Yes" at bounding box center [627, 317] width 70 height 22
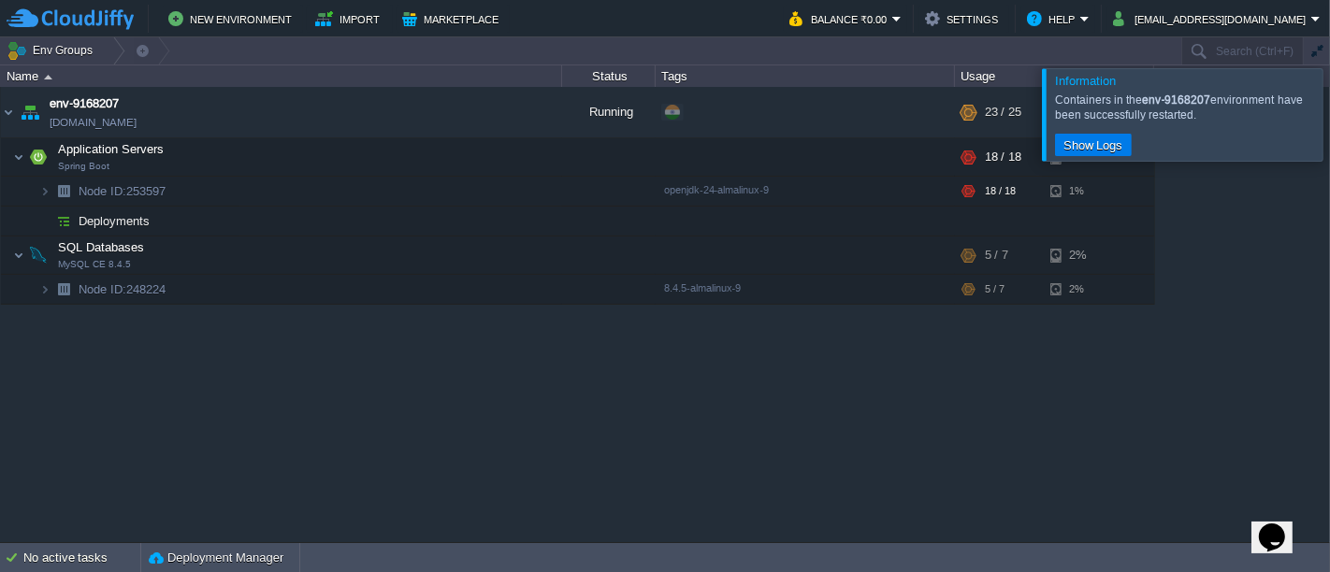
click at [1329, 123] on div at bounding box center [1352, 114] width 0 height 92
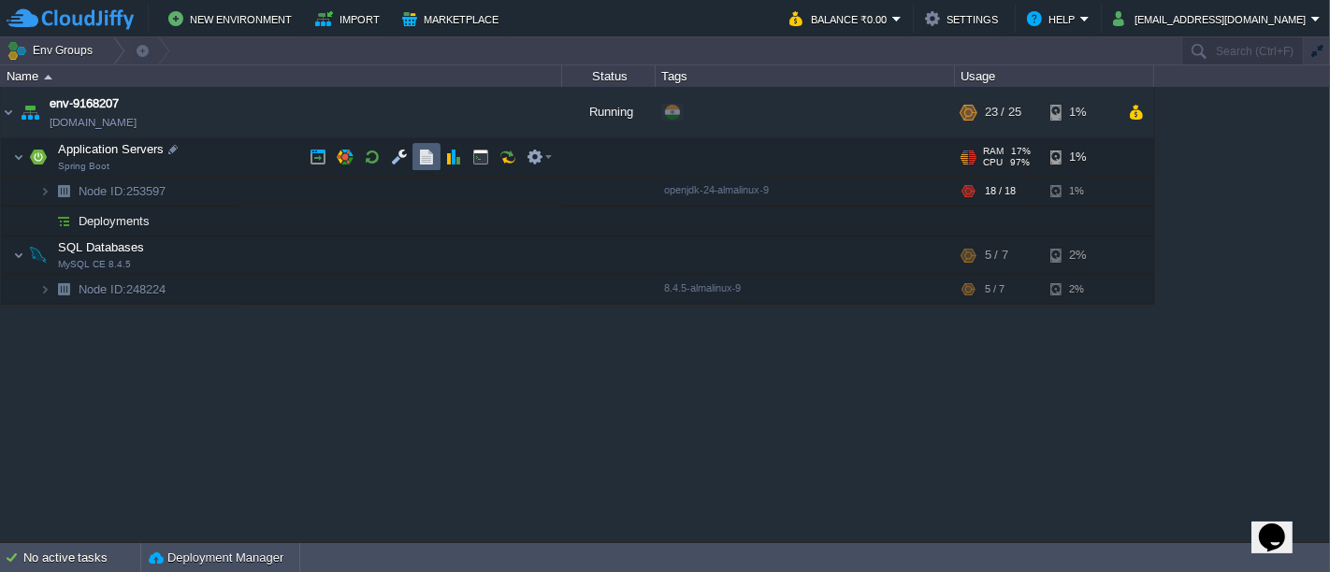
click at [431, 153] on button "button" at bounding box center [426, 157] width 17 height 17
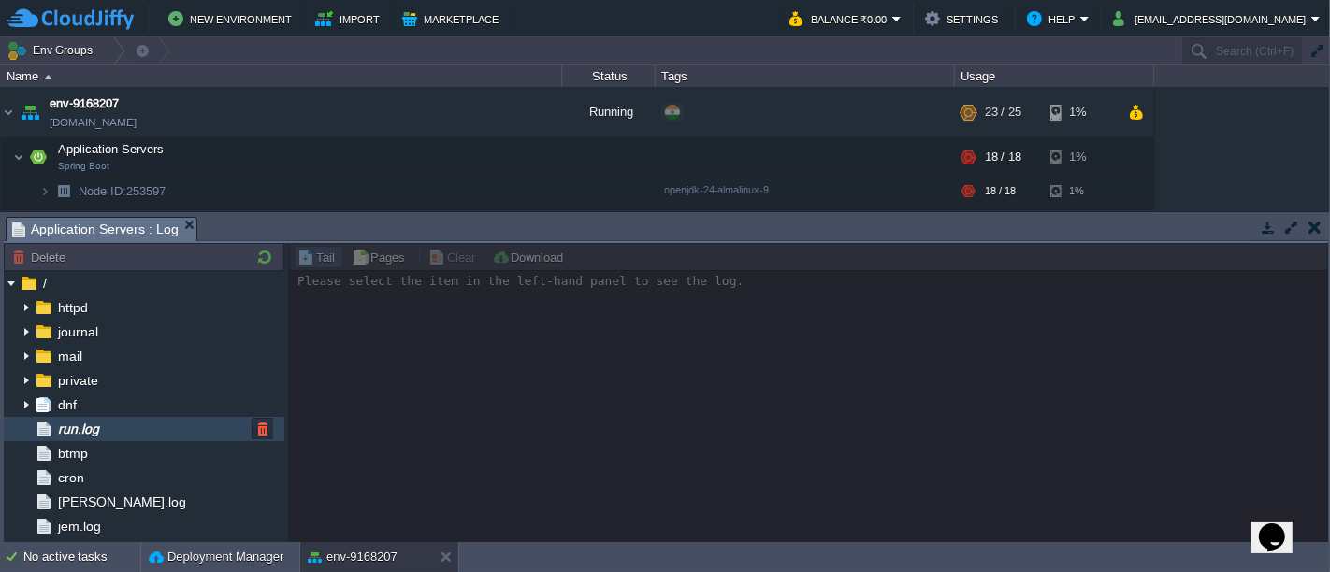
click at [91, 427] on span "run.log" at bounding box center [78, 429] width 48 height 17
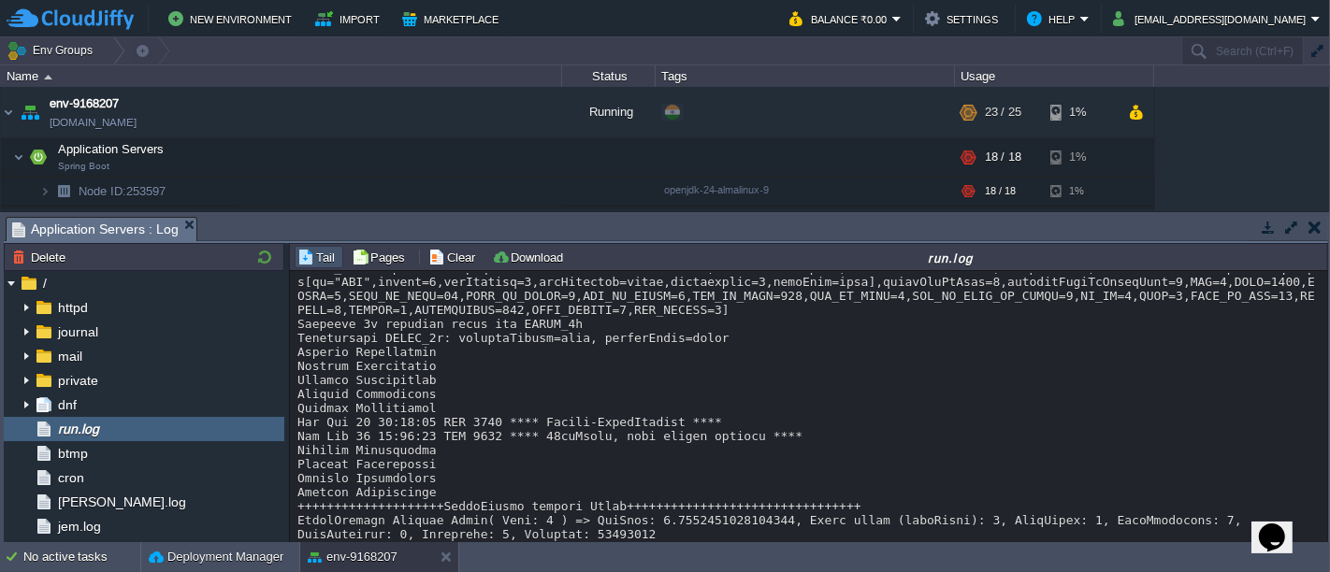
scroll to position [31697, 0]
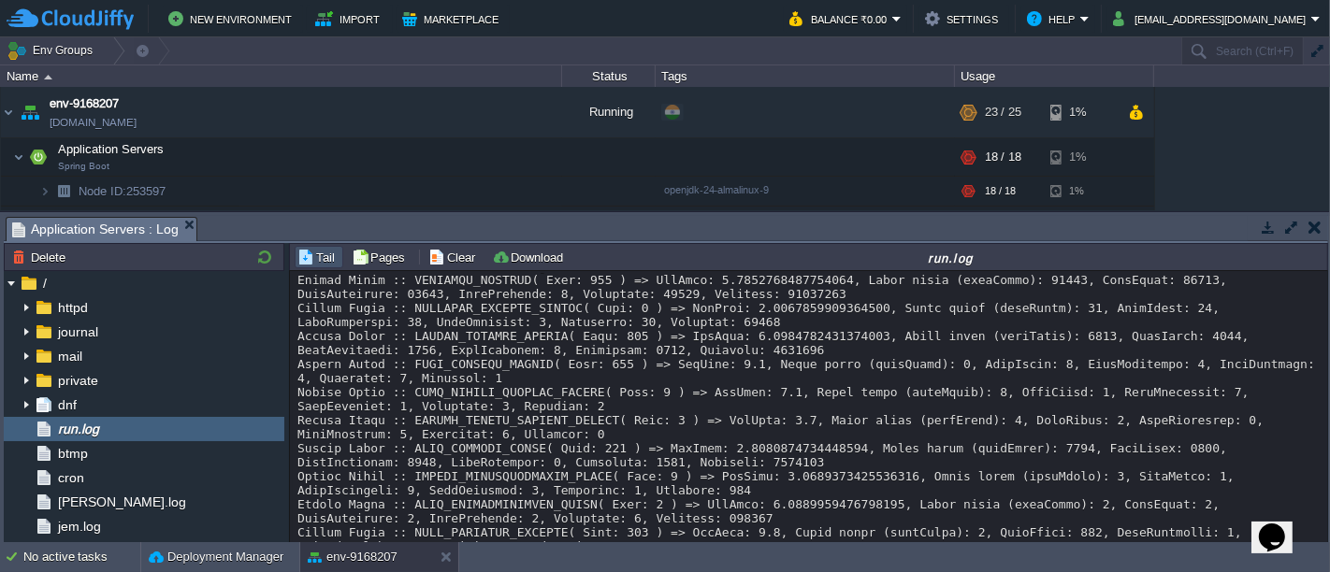
drag, startPoint x: 1316, startPoint y: 504, endPoint x: 1329, endPoint y: 552, distance: 49.2
click at [1329, 552] on body "New Environment Import Marketplace Bonus ₹0.00 Upgrade Account Balance ₹0.00 Se…" at bounding box center [665, 286] width 1330 height 572
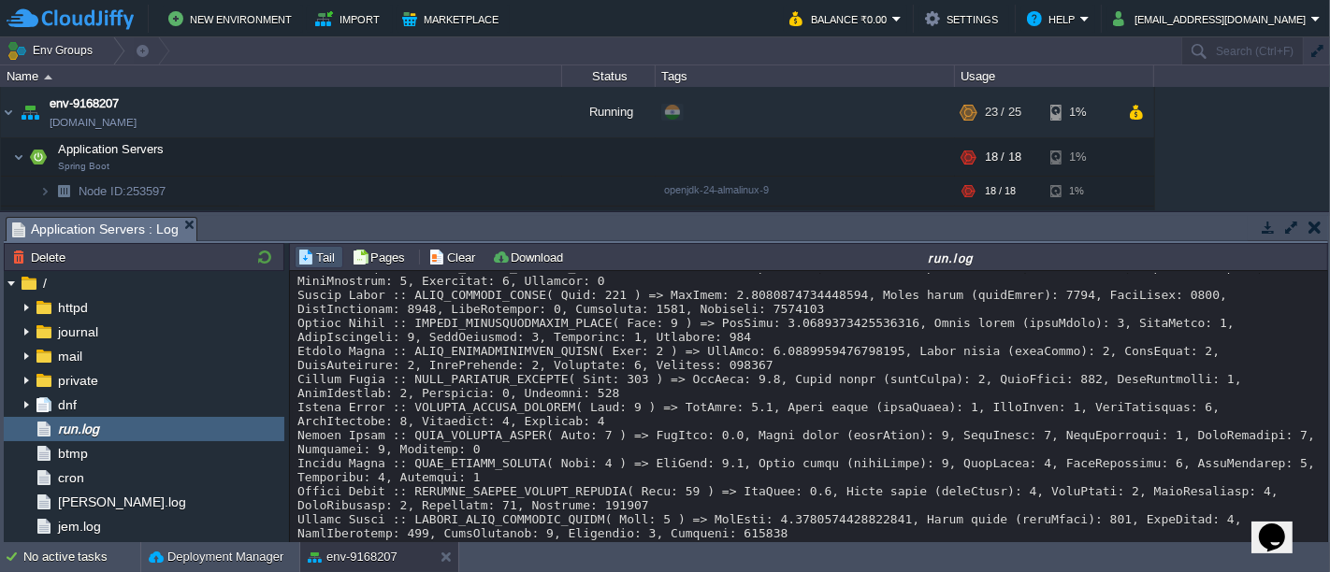
scroll to position [35617, 0]
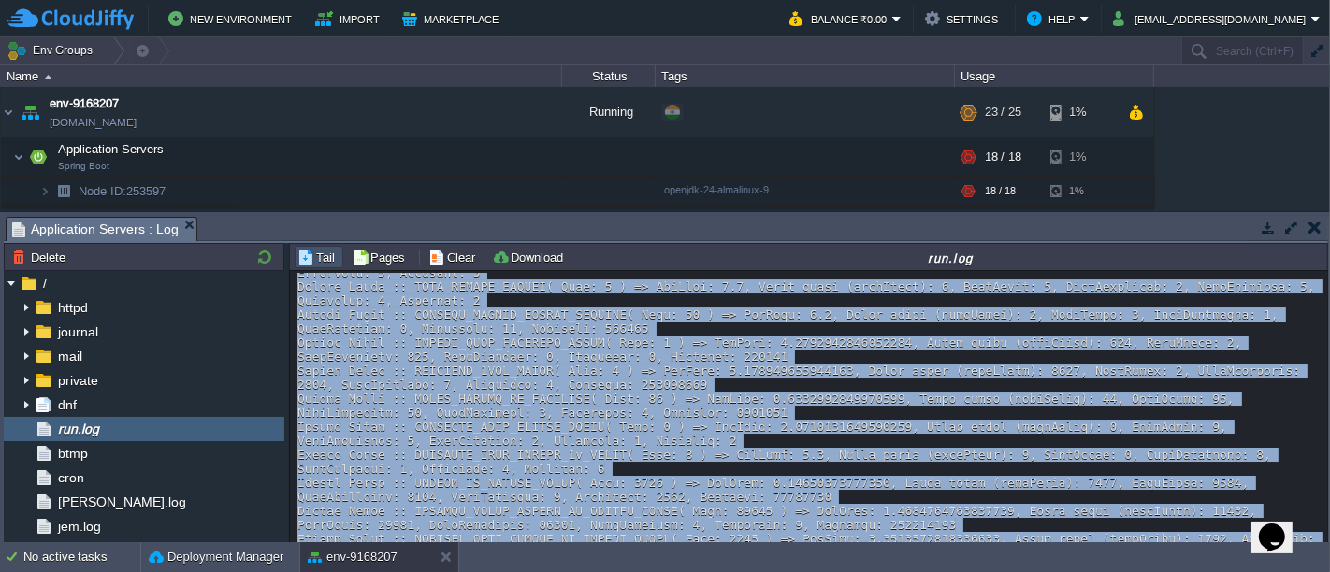
click at [1318, 231] on button "button" at bounding box center [1314, 227] width 13 height 17
